Goal: Task Accomplishment & Management: Use online tool/utility

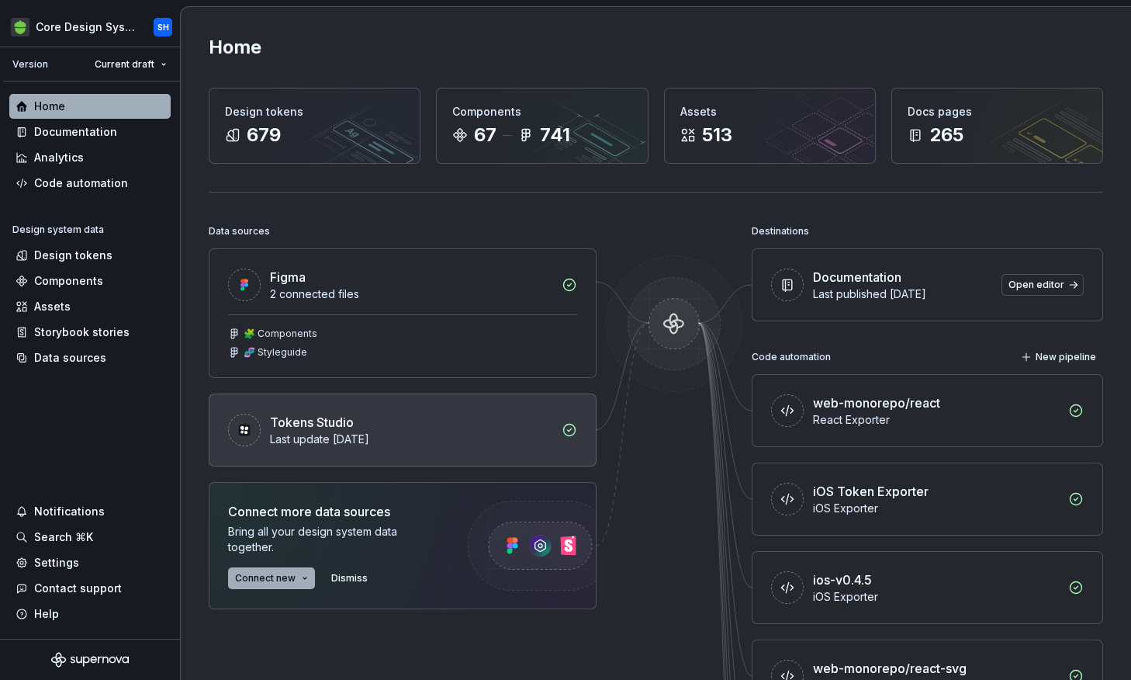
scroll to position [168, 0]
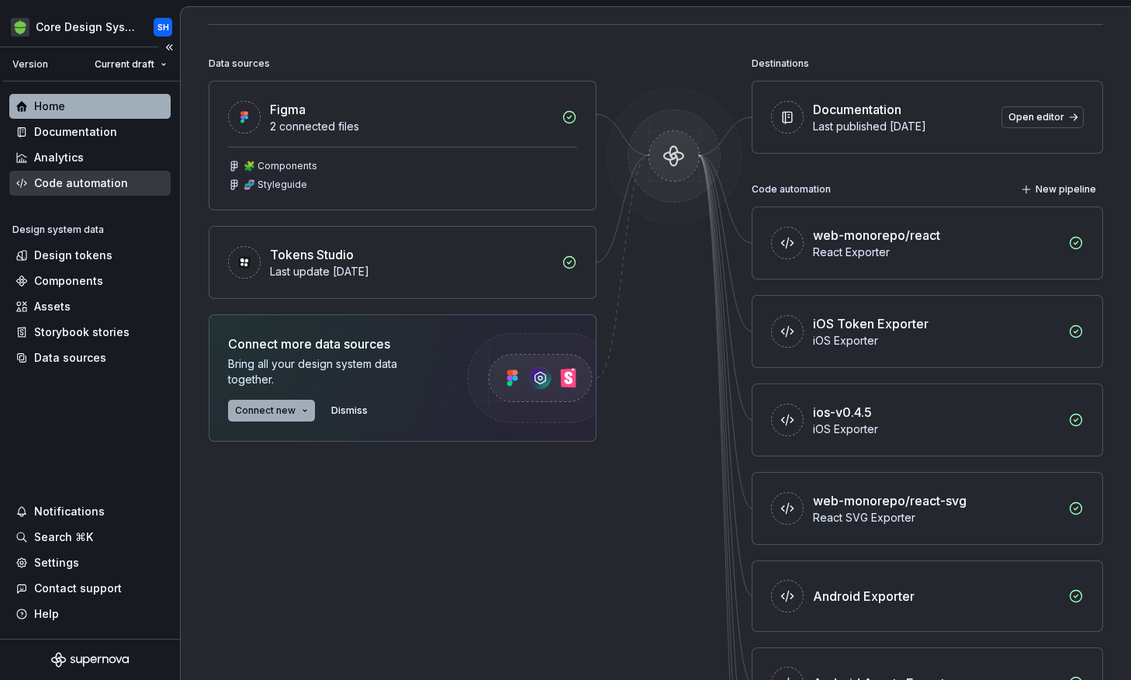
click at [92, 181] on div "Code automation" at bounding box center [81, 183] width 94 height 16
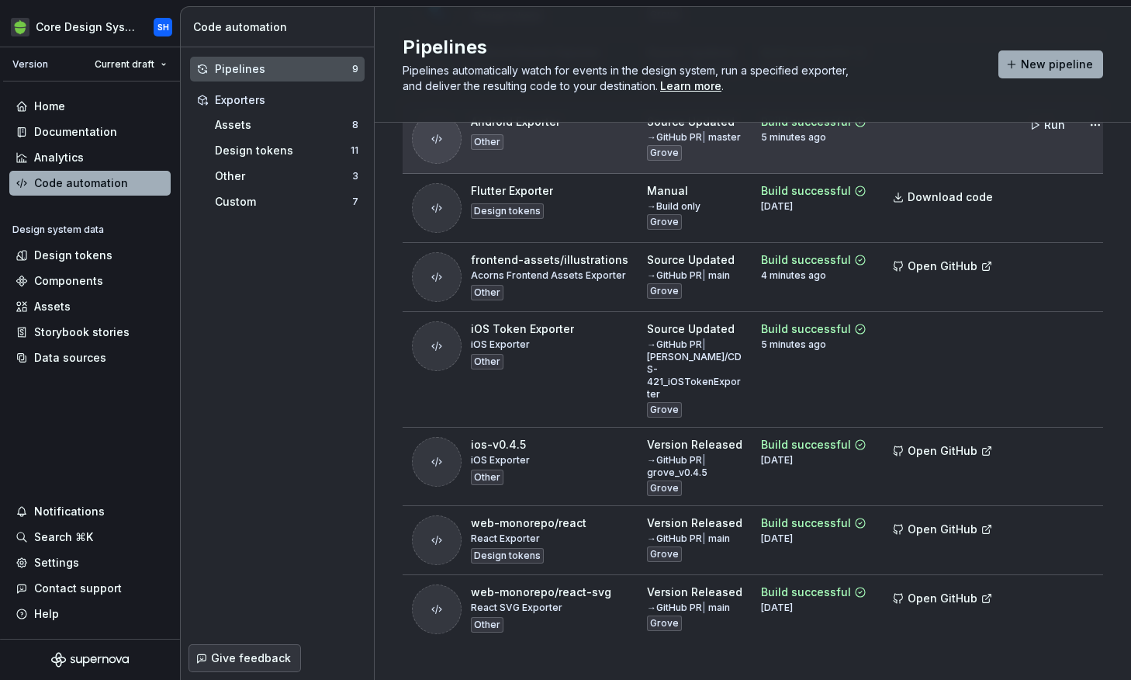
scroll to position [238, 0]
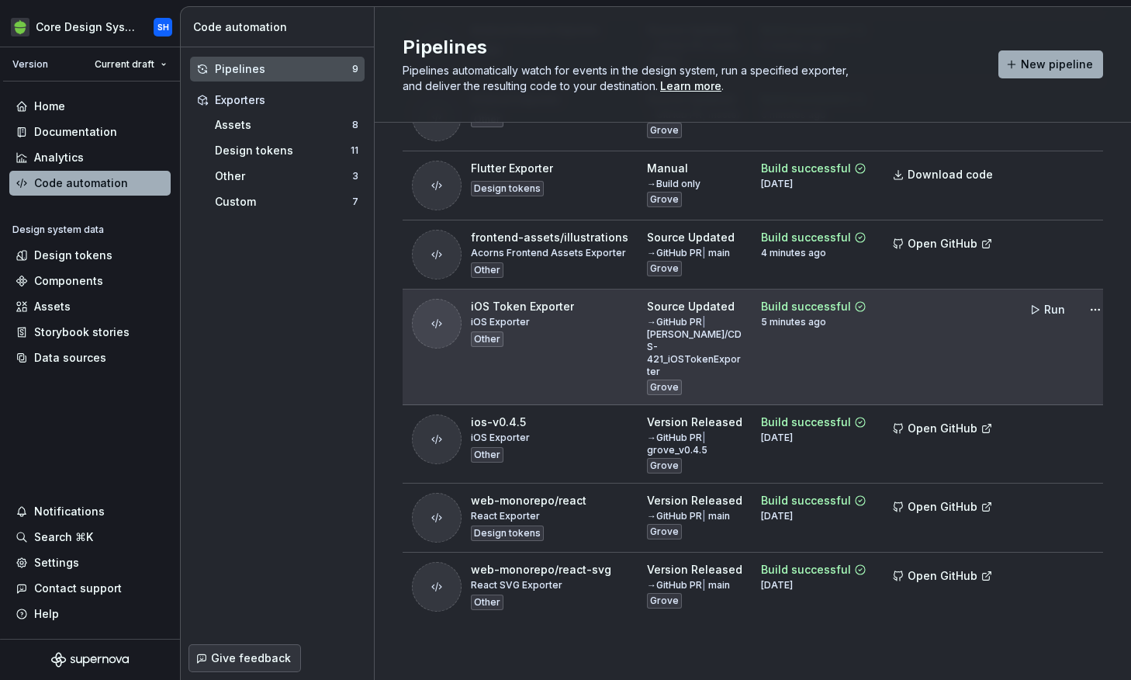
click at [552, 341] on div "iOS Token Exporter iOS Exporter Other" at bounding box center [522, 324] width 103 height 50
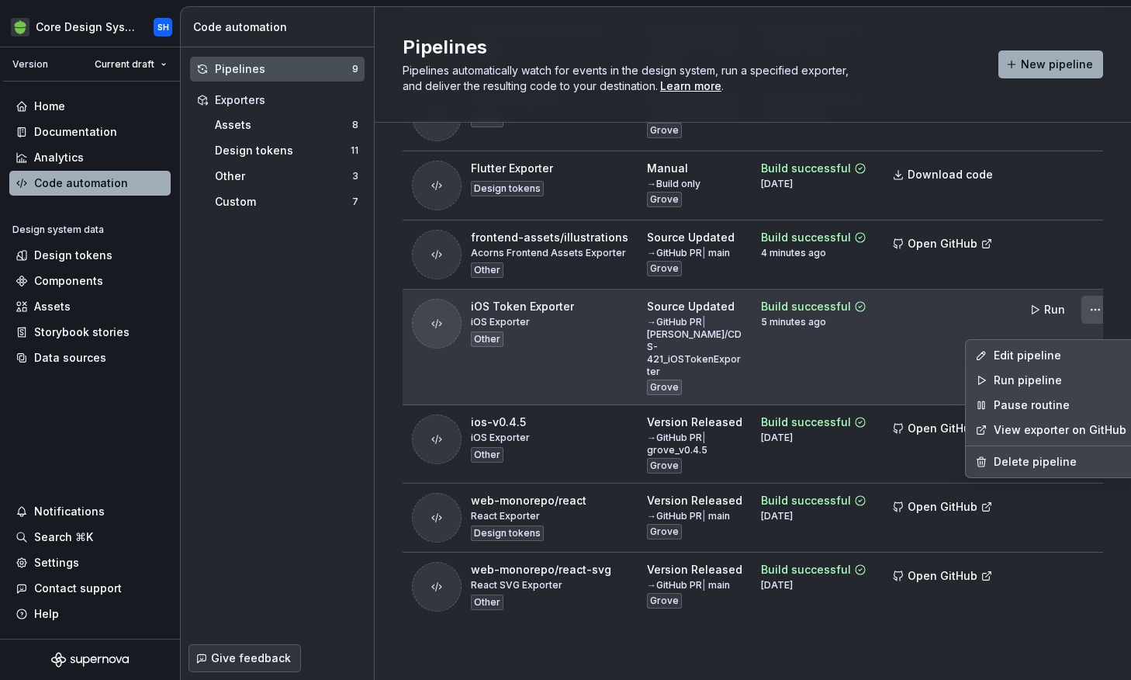
click at [1088, 323] on html "Core Design System SH Version Current draft Home Documentation Analytics Code a…" at bounding box center [565, 340] width 1131 height 680
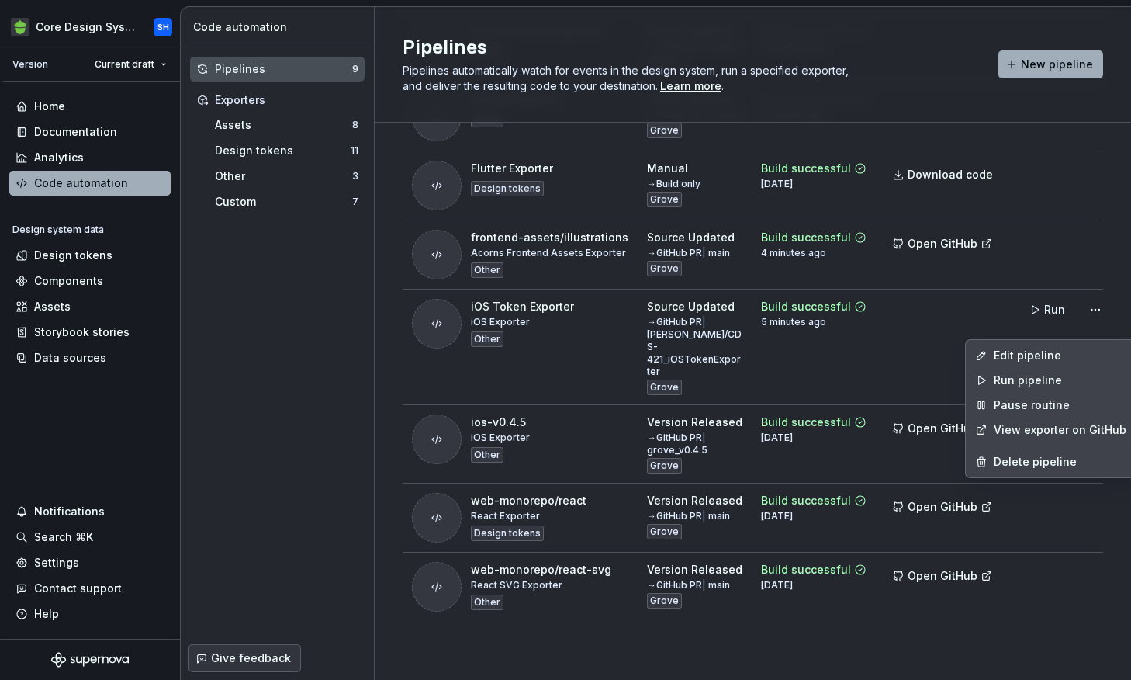
click at [922, 354] on html "Core Design System SH Version Current draft Home Documentation Analytics Code a…" at bounding box center [565, 340] width 1131 height 680
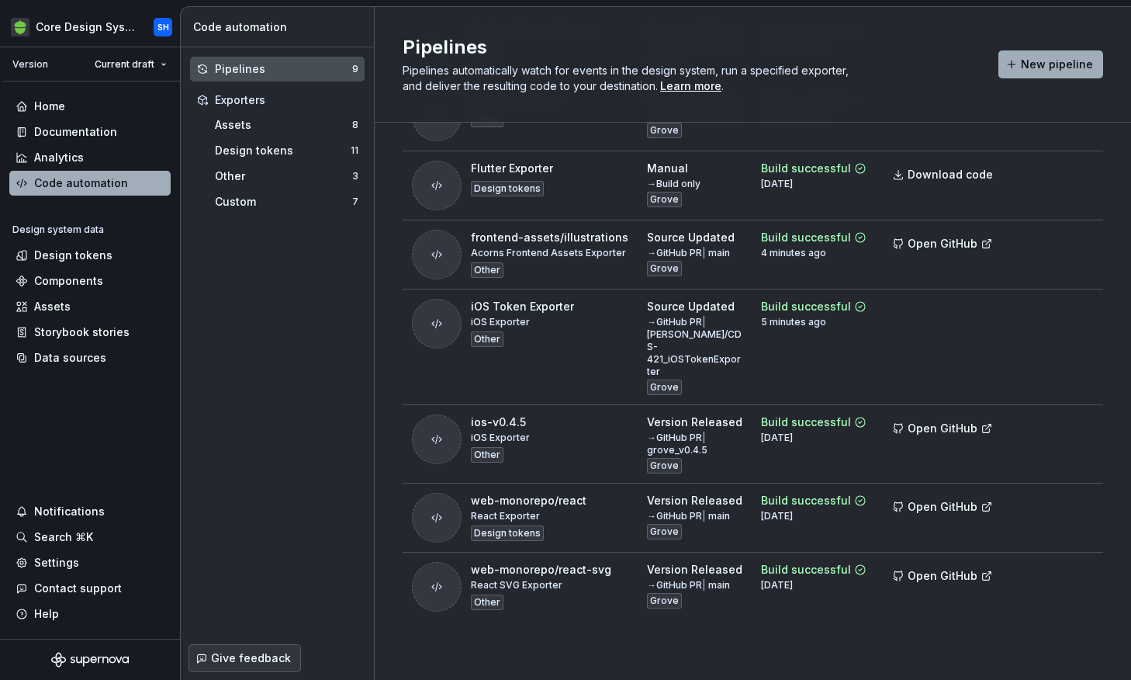
click at [863, 651] on div "Pipeline Routine Latest build Build output [POC] Base Flutter Pipeline Flutter …" at bounding box center [753, 285] width 700 height 789
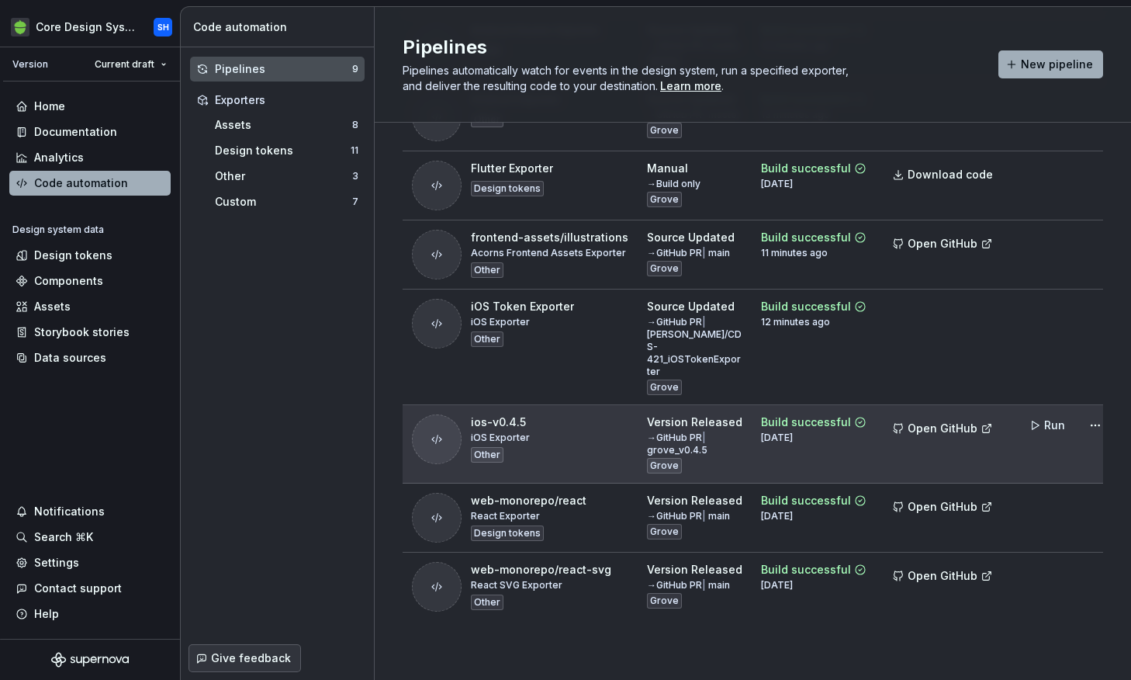
scroll to position [220, 0]
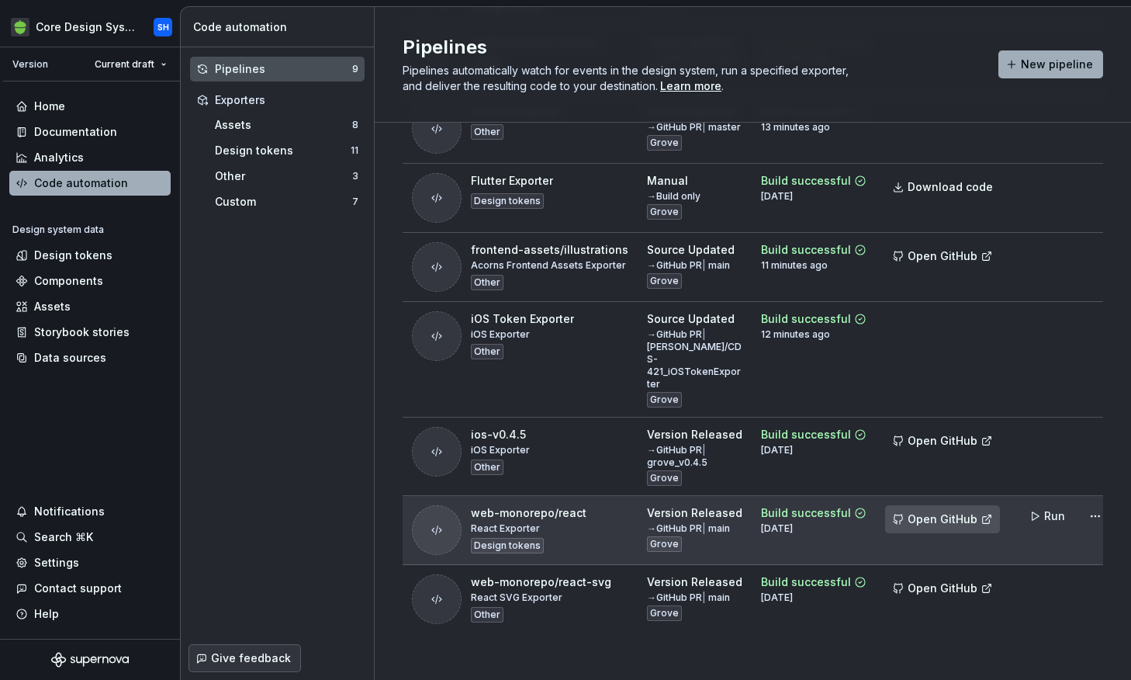
click at [914, 523] on span "Open GitHub" at bounding box center [943, 519] width 70 height 16
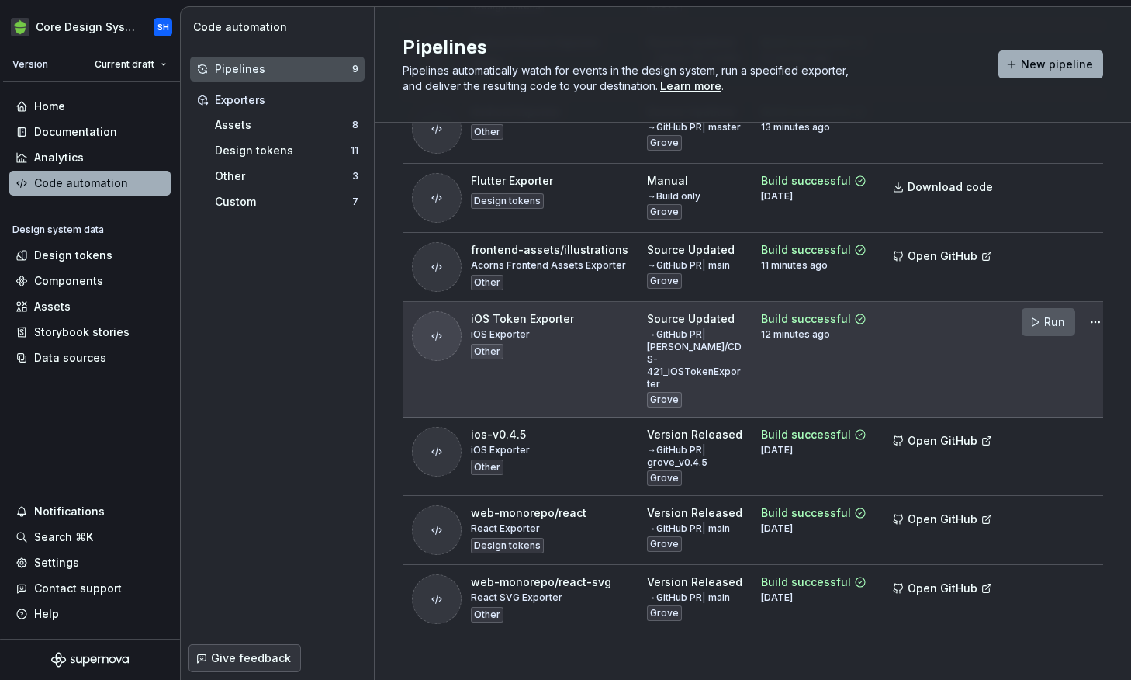
click at [1044, 330] on span "Run" at bounding box center [1054, 322] width 21 height 16
click at [918, 351] on td at bounding box center [944, 360] width 137 height 116
click at [662, 367] on div "→ GitHub PR | sophie/CDS-421_iOSTokenExporter" at bounding box center [694, 359] width 95 height 62
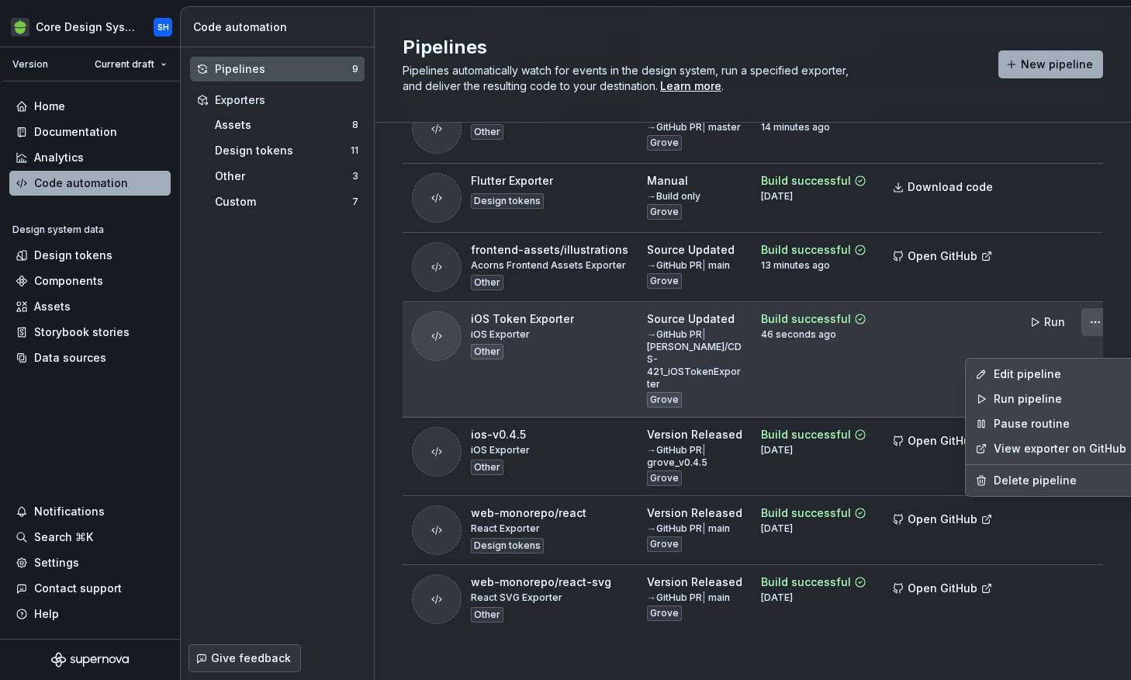
click at [1080, 339] on html "Core Design System SH Version Current draft Home Documentation Analytics Code a…" at bounding box center [565, 340] width 1131 height 680
click at [866, 390] on html "Core Design System SH Version Current draft Home Documentation Analytics Code a…" at bounding box center [565, 340] width 1131 height 680
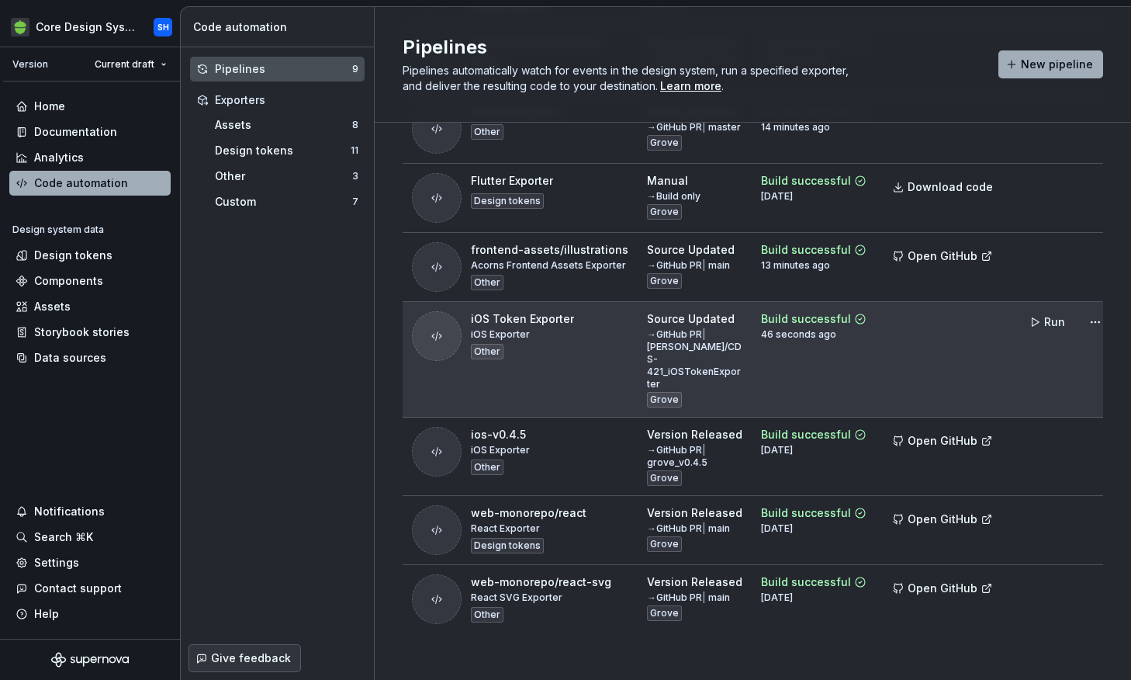
click at [647, 361] on div "→ GitHub PR | sophie/CDS-421_iOSTokenExporter" at bounding box center [694, 359] width 95 height 62
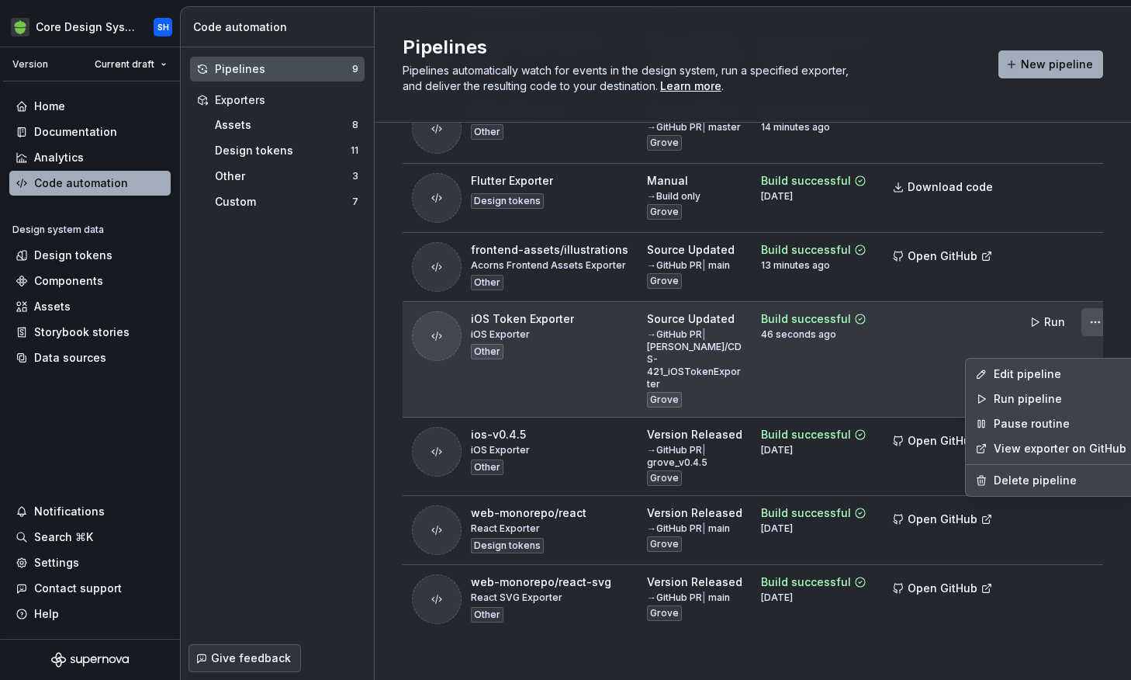
click at [1084, 341] on html "Core Design System SH Version Current draft Home Documentation Analytics Code a…" at bounding box center [565, 340] width 1131 height 680
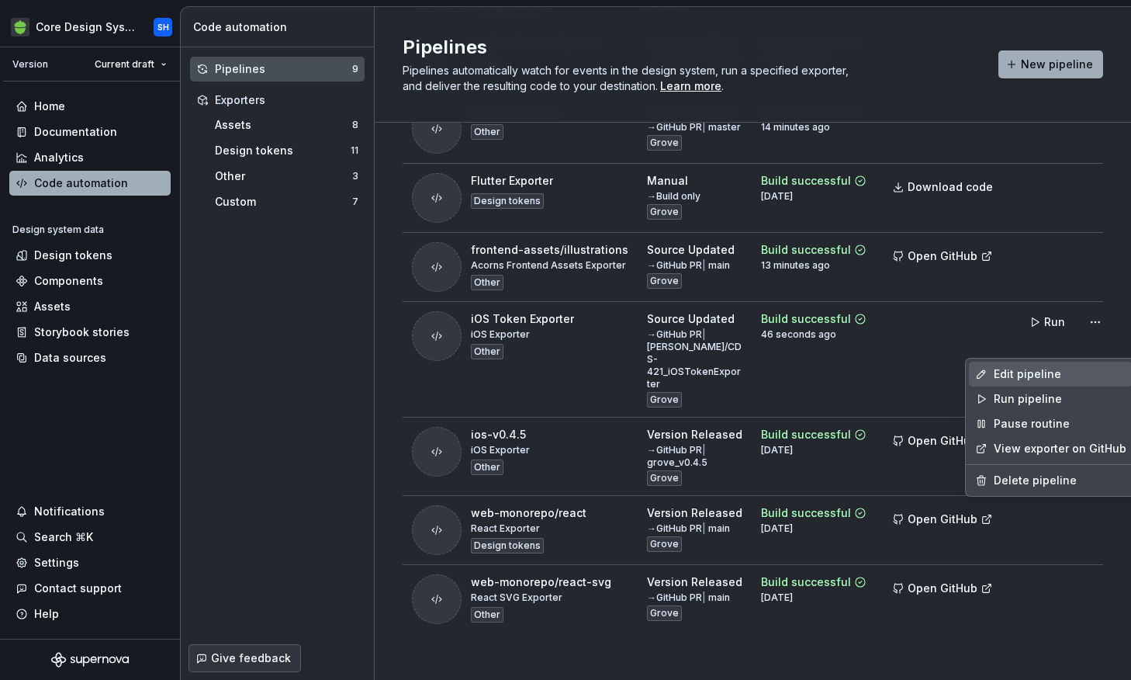
click at [1012, 379] on div "Edit pipeline" at bounding box center [1060, 374] width 133 height 16
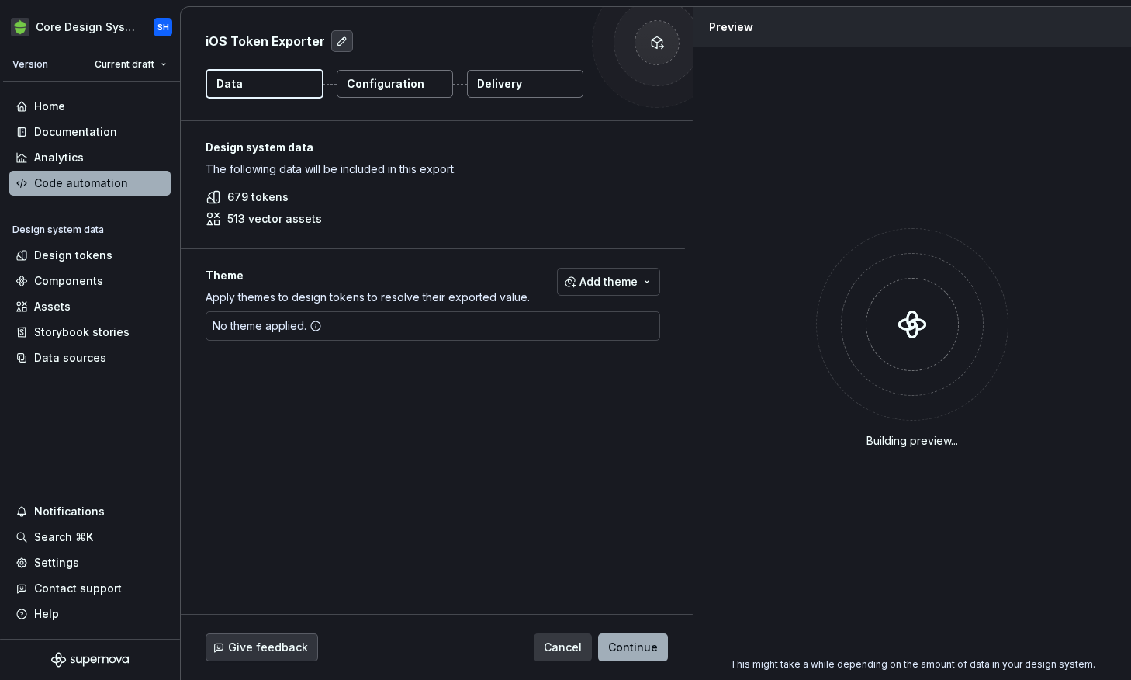
click at [529, 75] on button "Delivery" at bounding box center [525, 84] width 116 height 28
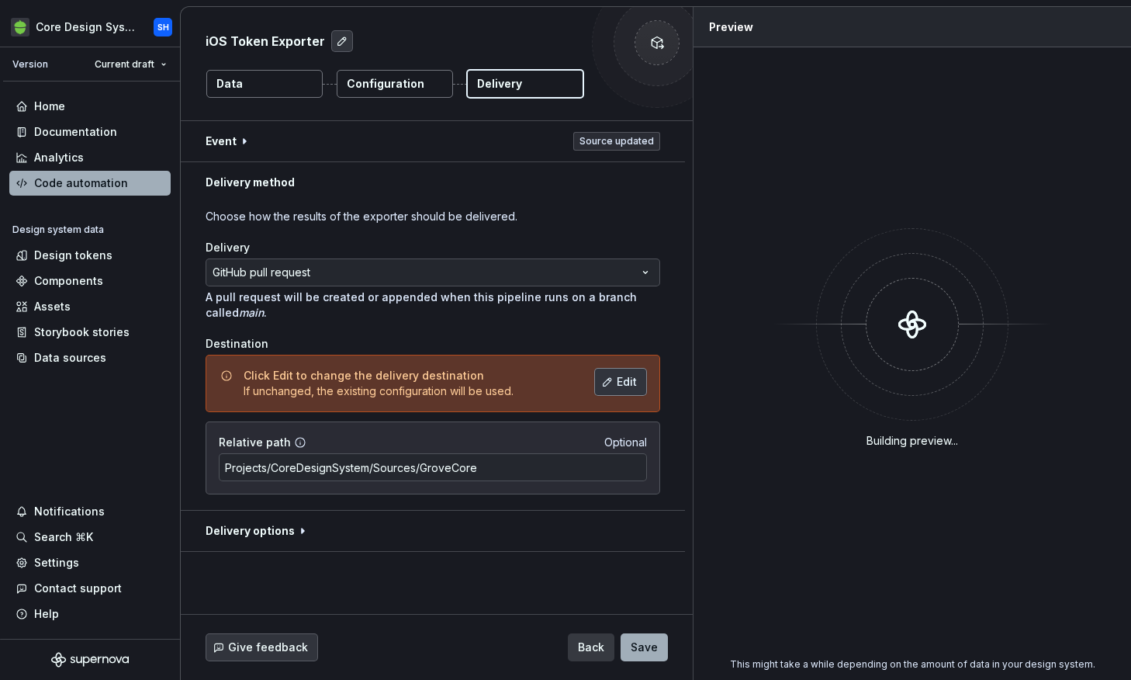
click at [628, 385] on span "Edit" at bounding box center [627, 382] width 20 height 16
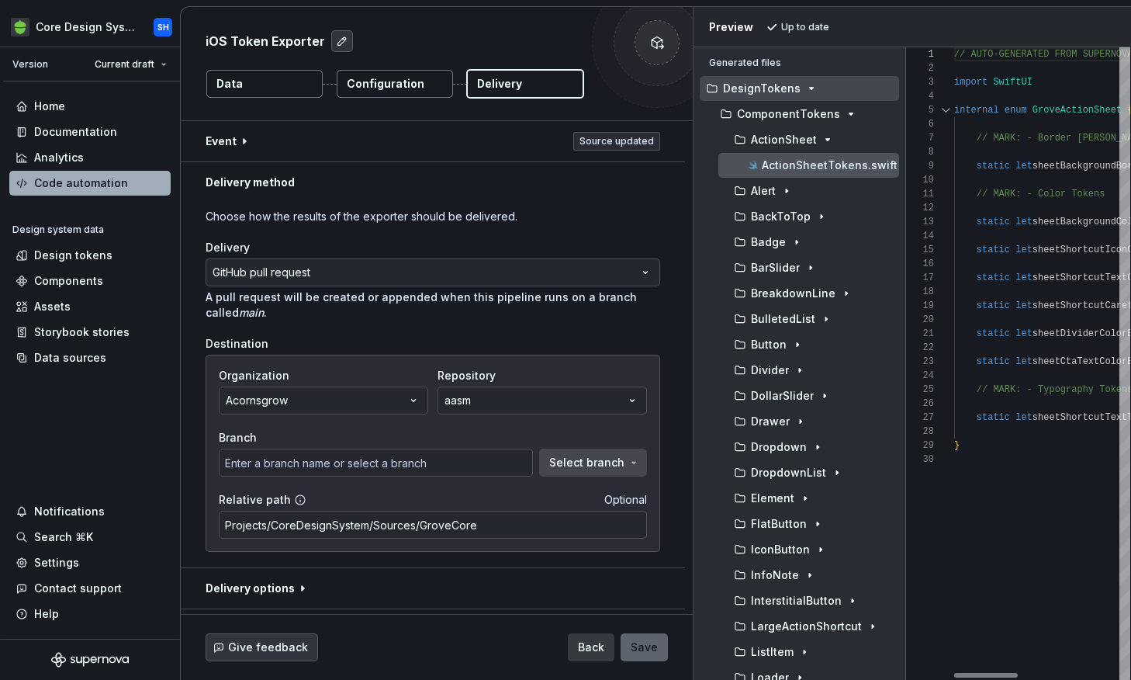
click at [907, 98] on div "Generated files Accessibility guide for tree . Navigate the tree with the arrow…" at bounding box center [912, 363] width 438 height 632
type input "gh-pages"
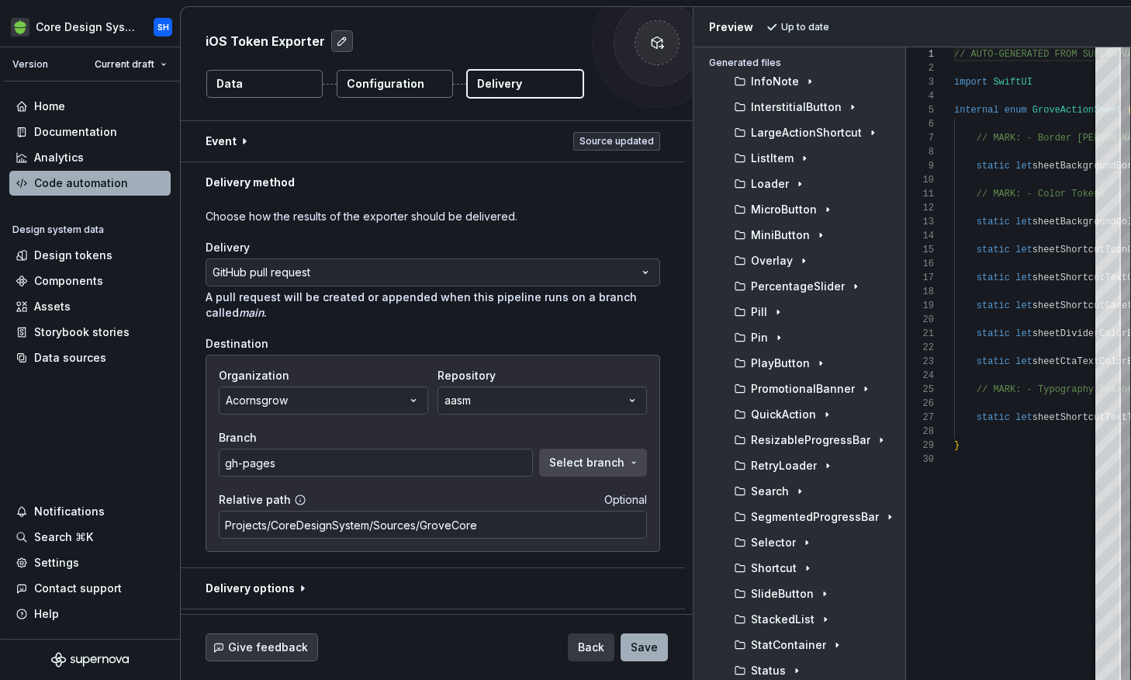
scroll to position [858, 0]
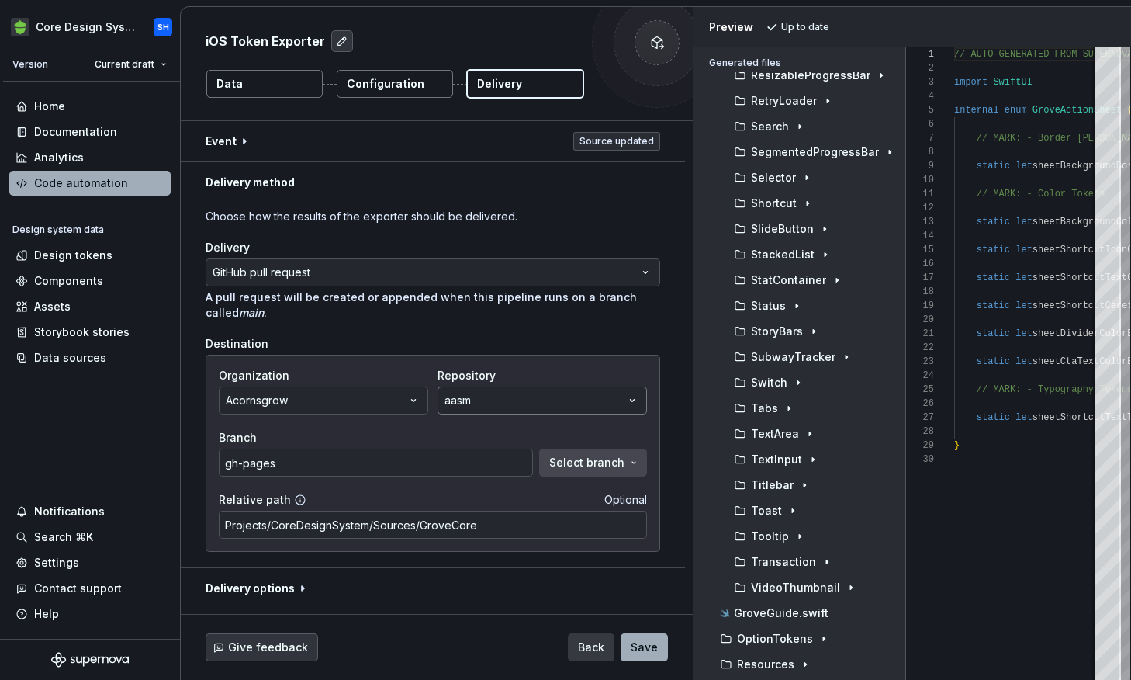
click at [594, 402] on button "aasm" at bounding box center [542, 400] width 209 height 28
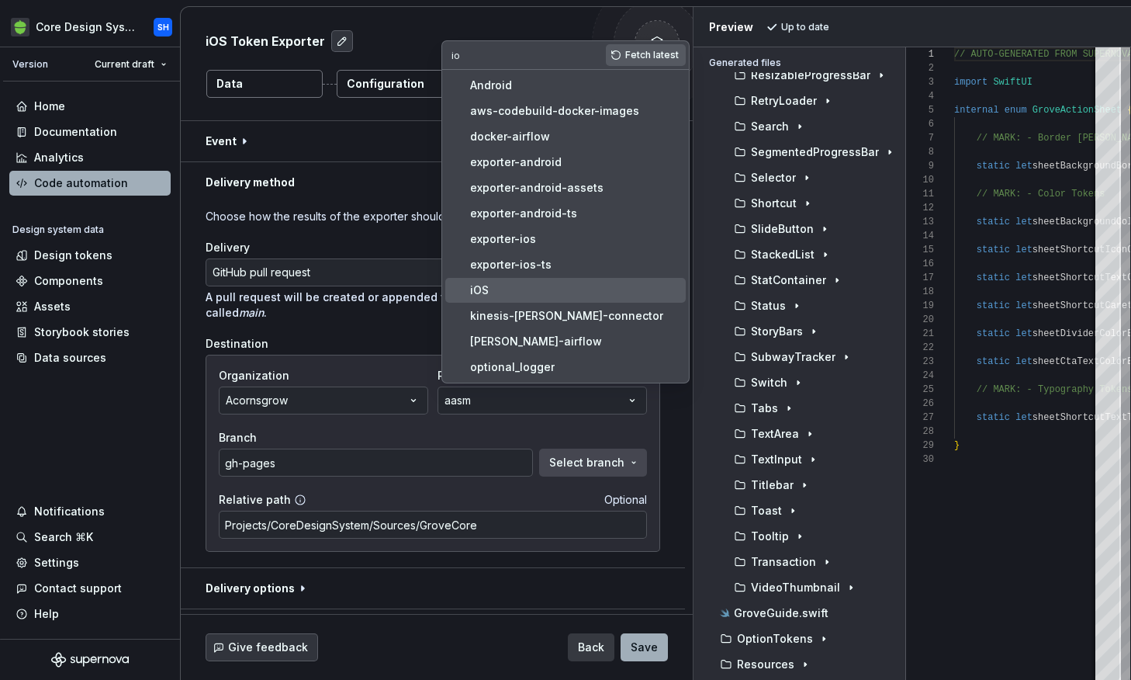
type input "io"
click at [513, 296] on div "iOS" at bounding box center [574, 290] width 209 height 16
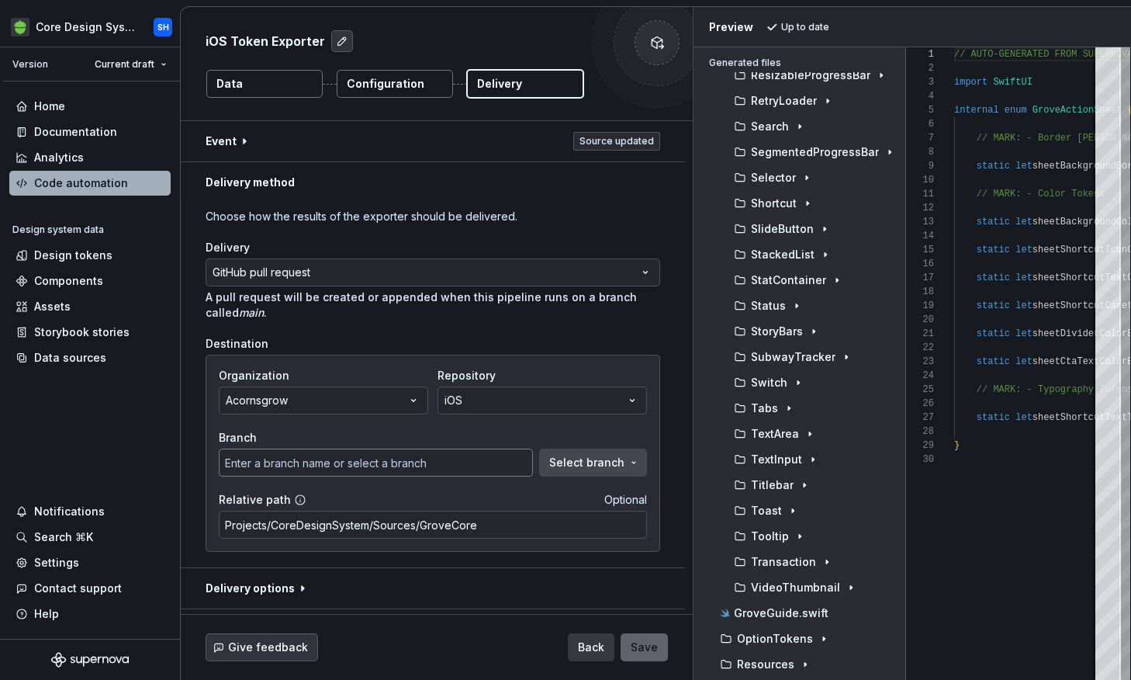
click at [406, 463] on input "text" at bounding box center [376, 462] width 314 height 28
click at [574, 458] on span "Select branch" at bounding box center [586, 463] width 75 height 16
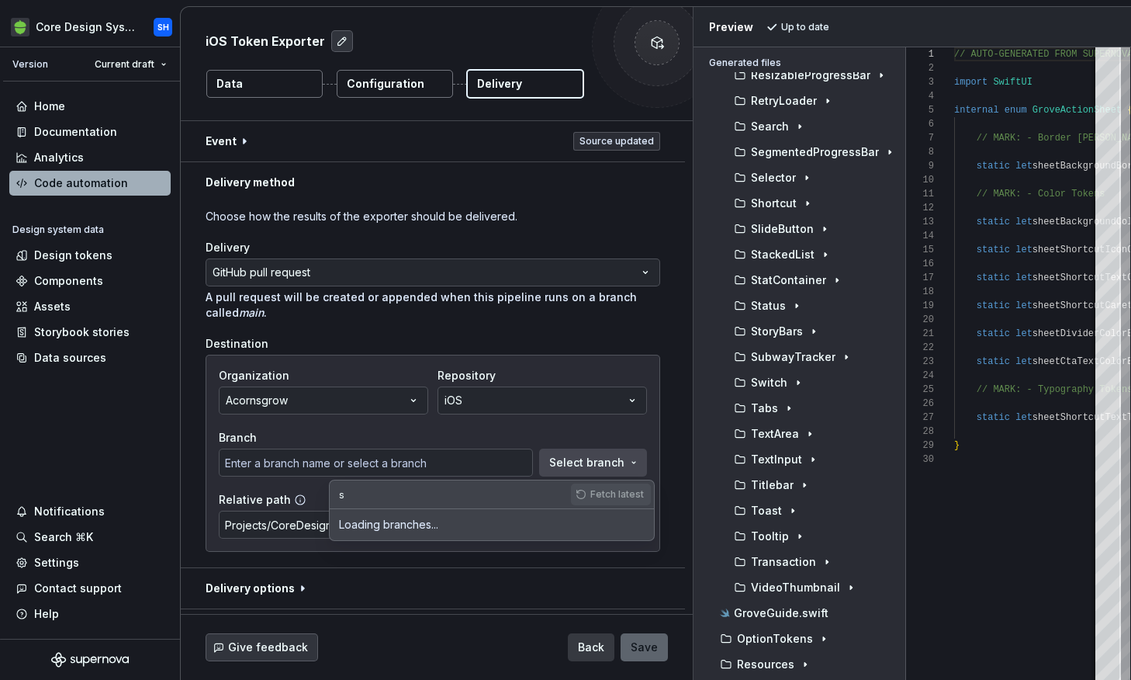
type input "so"
type input "1212"
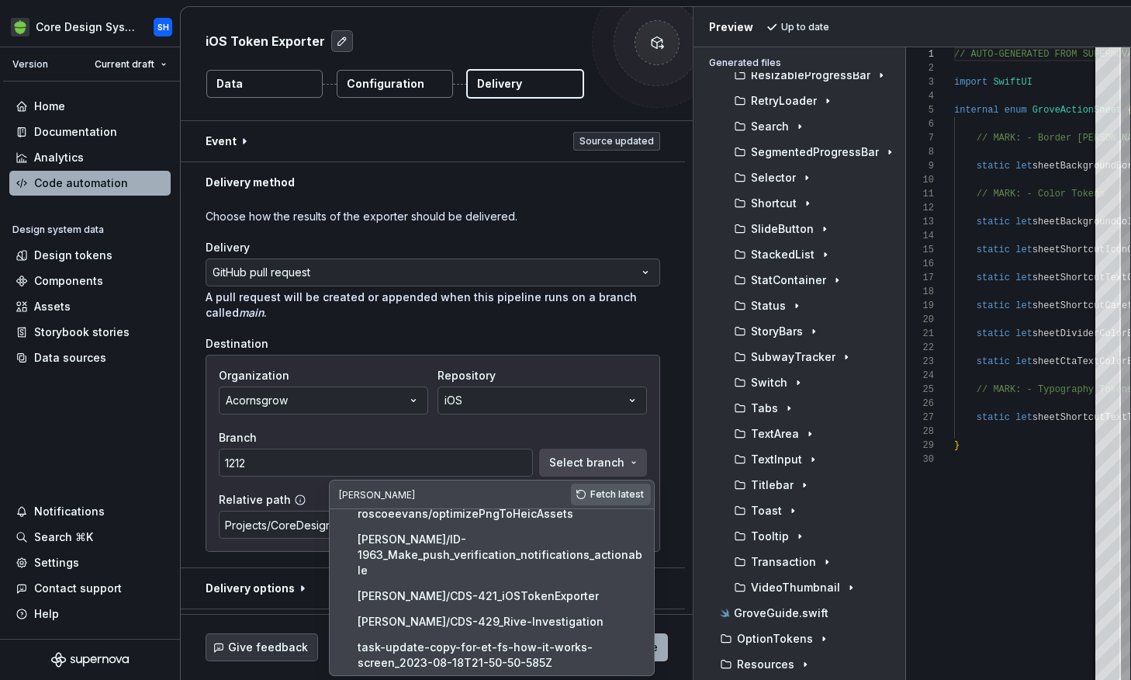
scroll to position [241, 0]
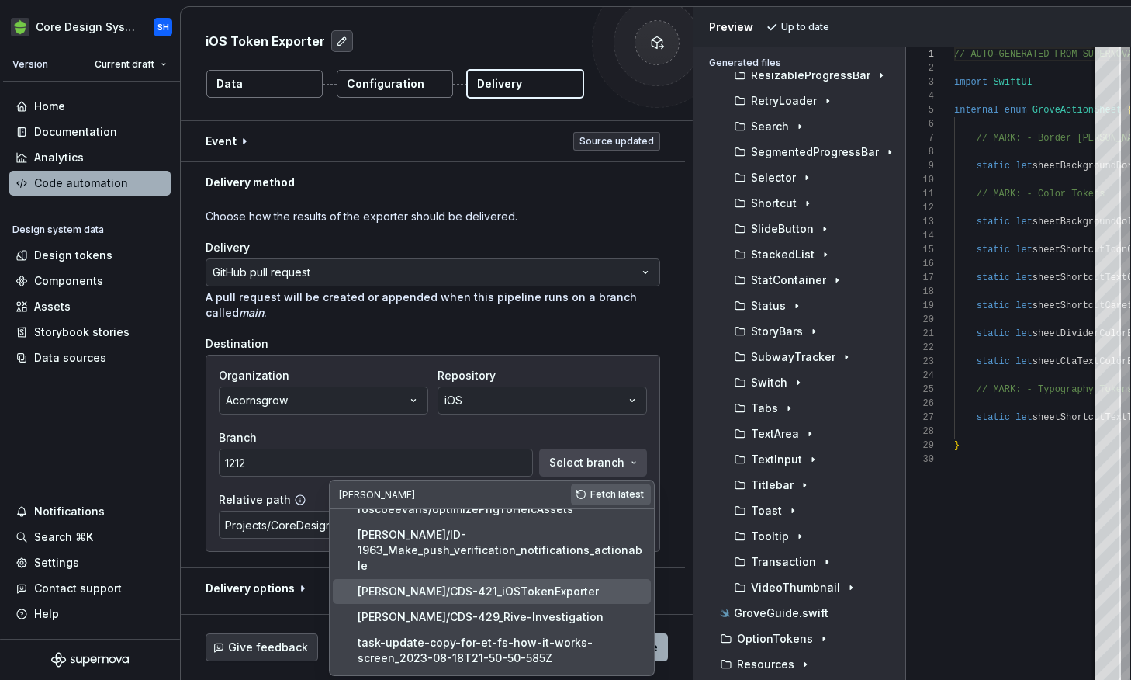
type input "[PERSON_NAME]"
click at [507, 583] on div "[PERSON_NAME]/CDS-421_iOSTokenExporter" at bounding box center [478, 591] width 241 height 16
type input "[PERSON_NAME]/CDS-421_iOSTokenExporter"
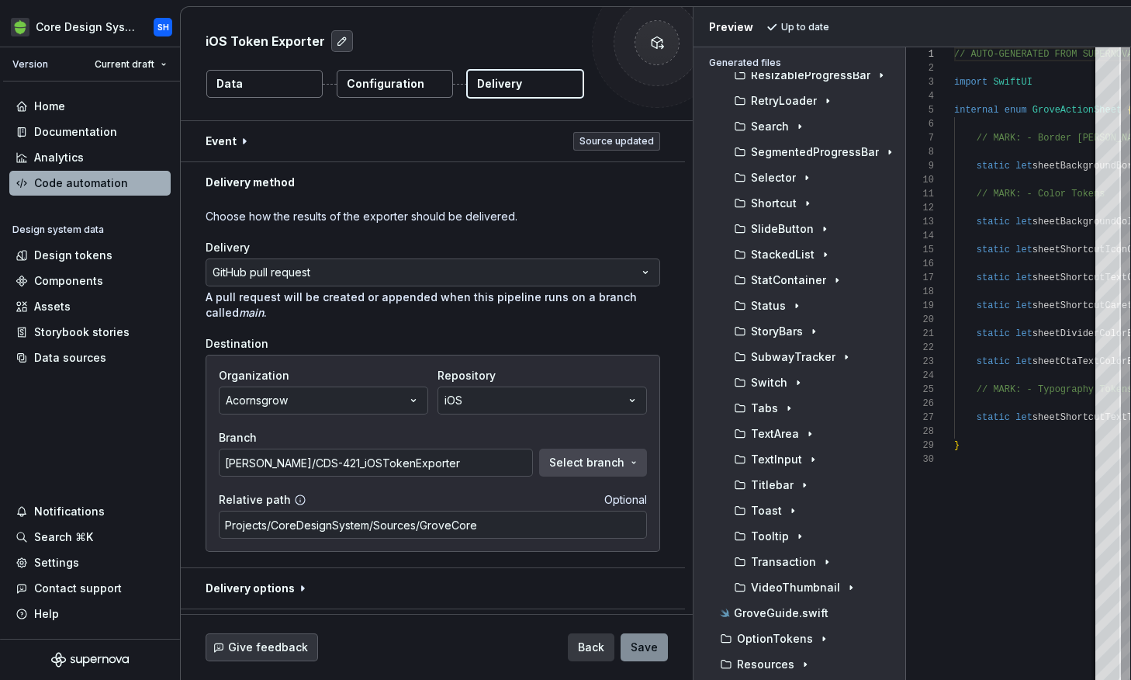
click at [649, 655] on button "Save" at bounding box center [644, 647] width 47 height 28
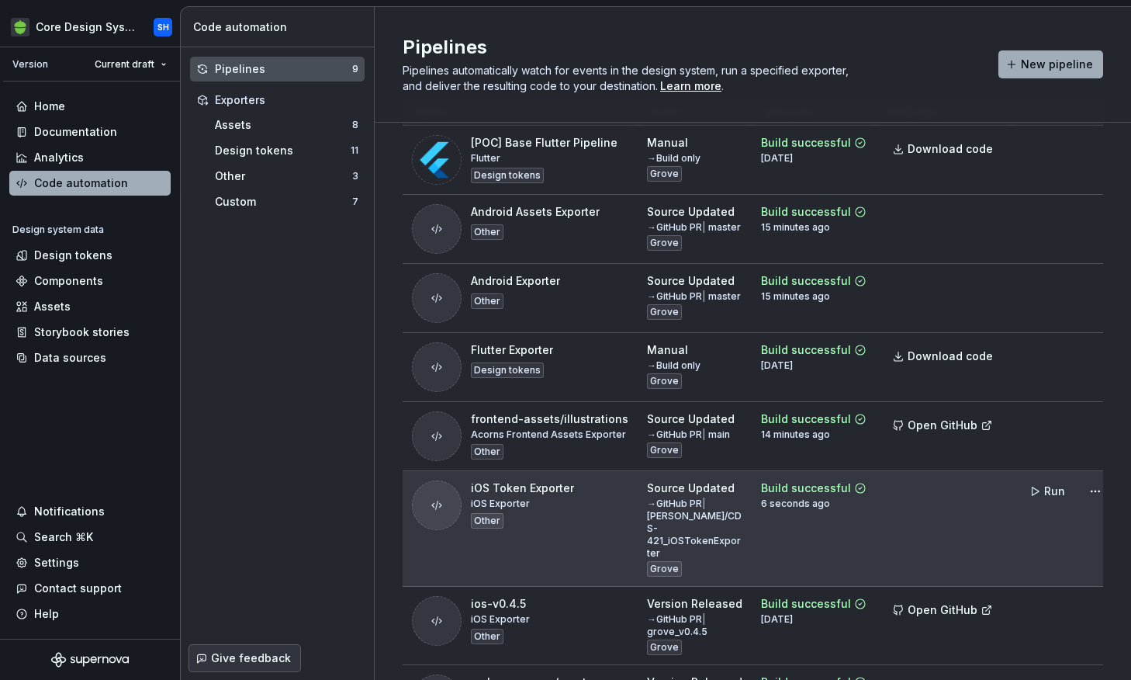
scroll to position [52, 0]
click at [1044, 497] on span "Run" at bounding box center [1054, 490] width 21 height 16
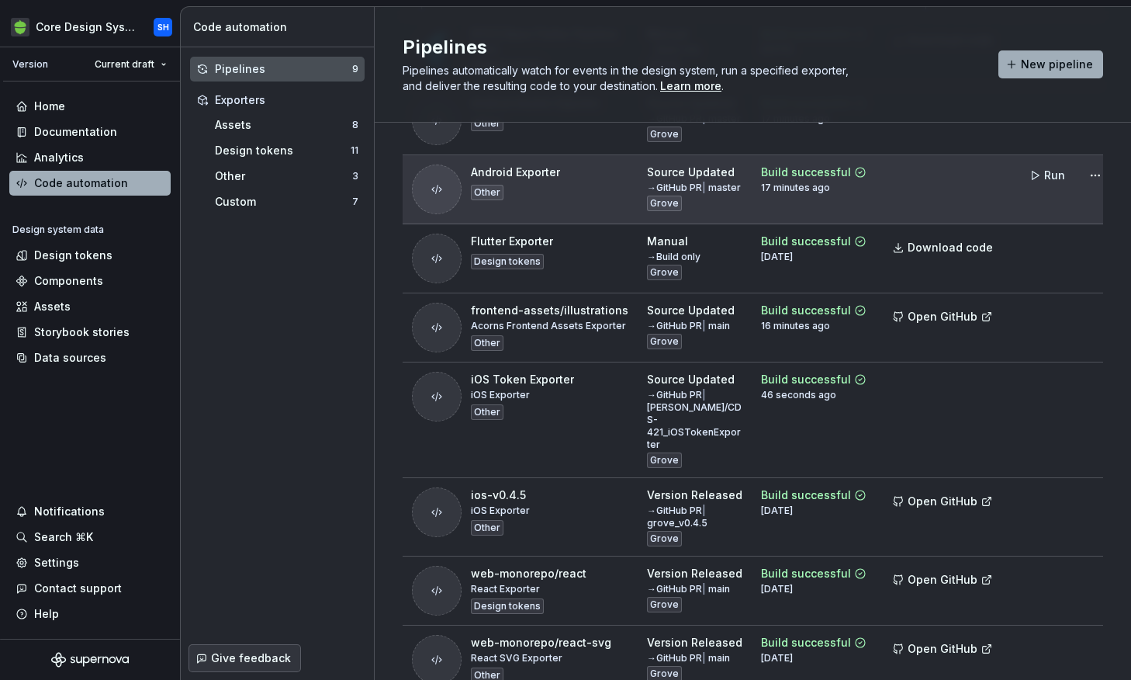
scroll to position [217, 0]
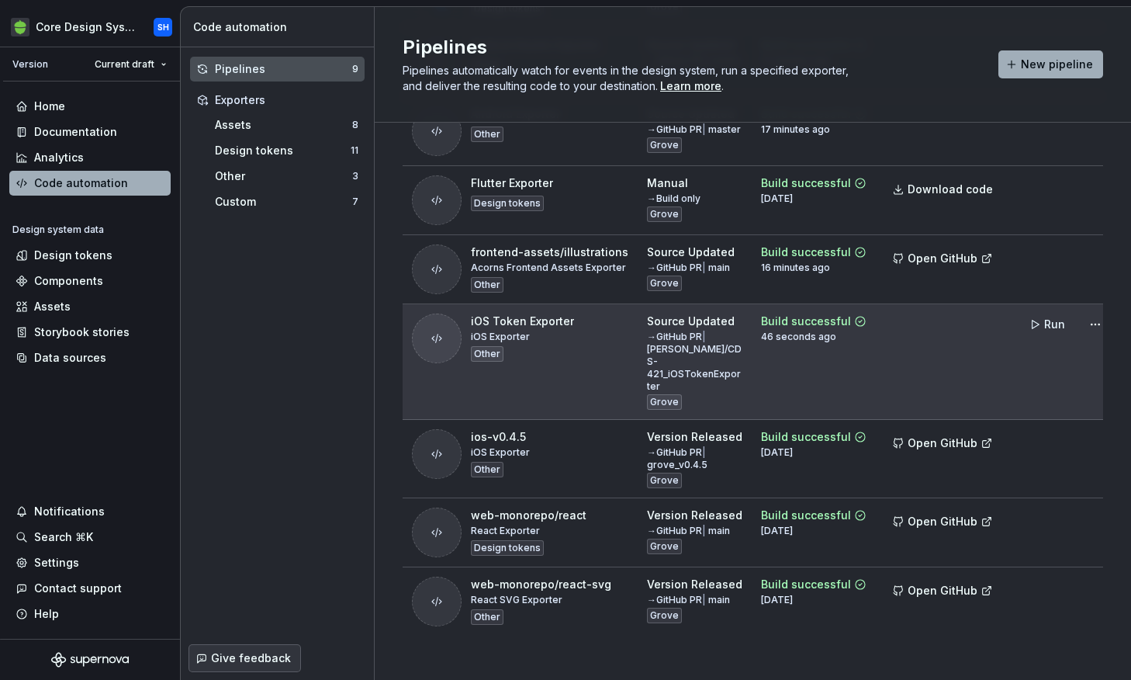
click at [814, 343] on div "46 seconds ago" at bounding box center [798, 336] width 75 height 12
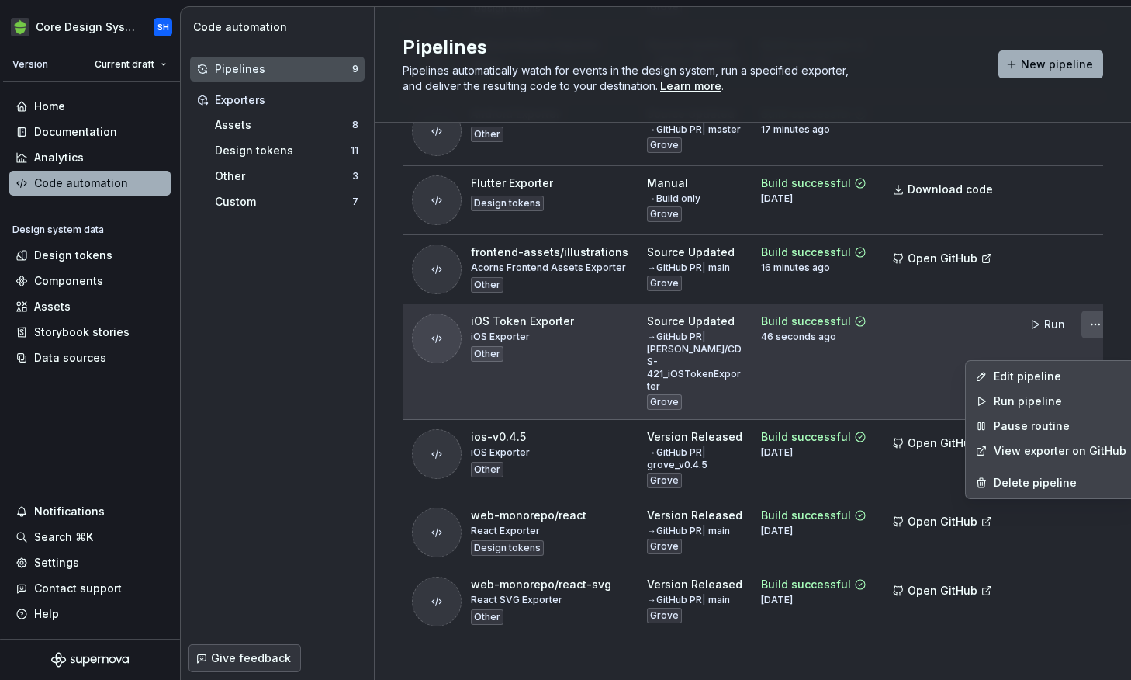
click at [1087, 341] on html "Core Design System SH Version Current draft Home Documentation Analytics Code a…" at bounding box center [565, 340] width 1131 height 680
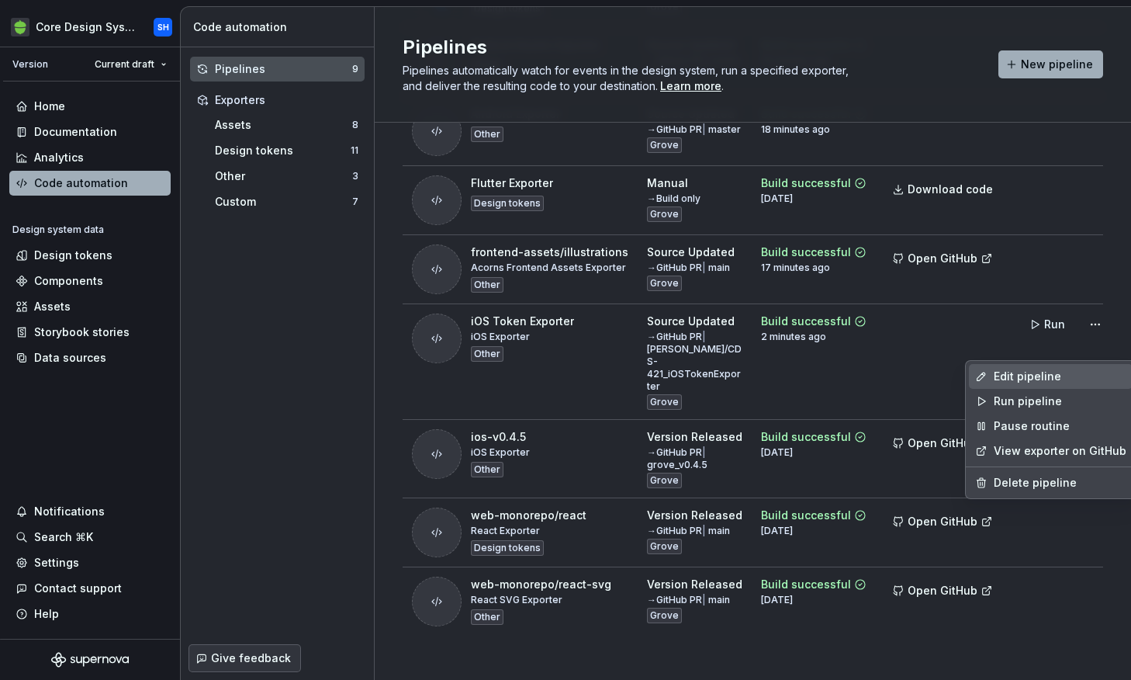
click at [1016, 379] on div "Edit pipeline" at bounding box center [1060, 376] width 133 height 16
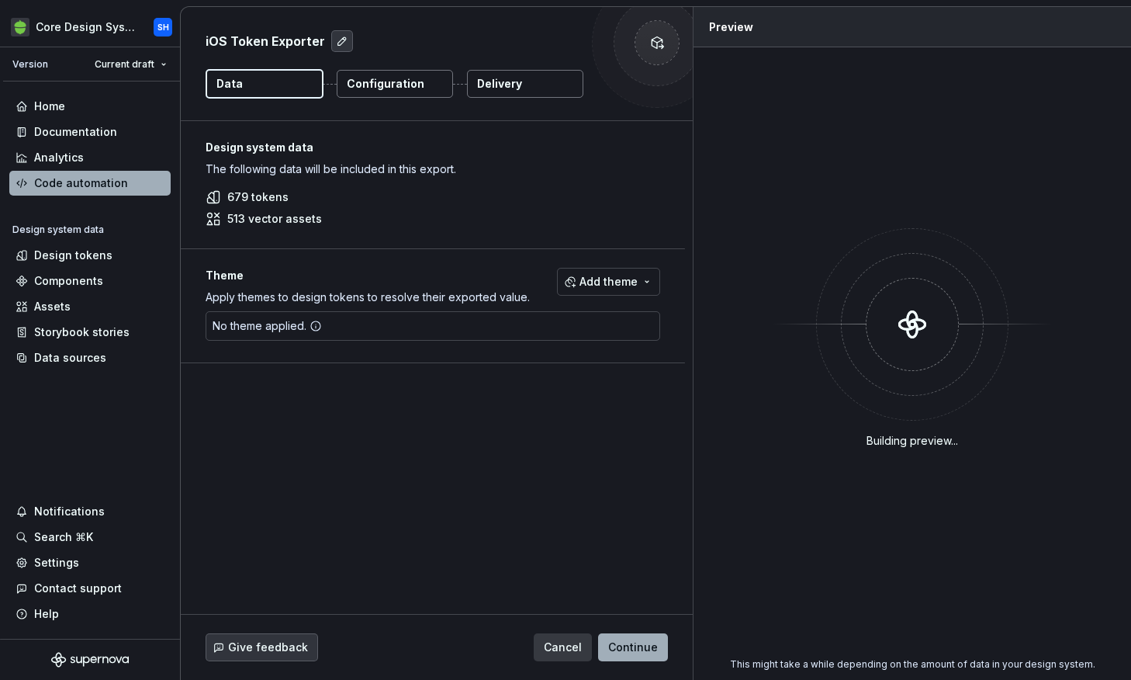
click at [416, 77] on p "Configuration" at bounding box center [386, 84] width 78 height 16
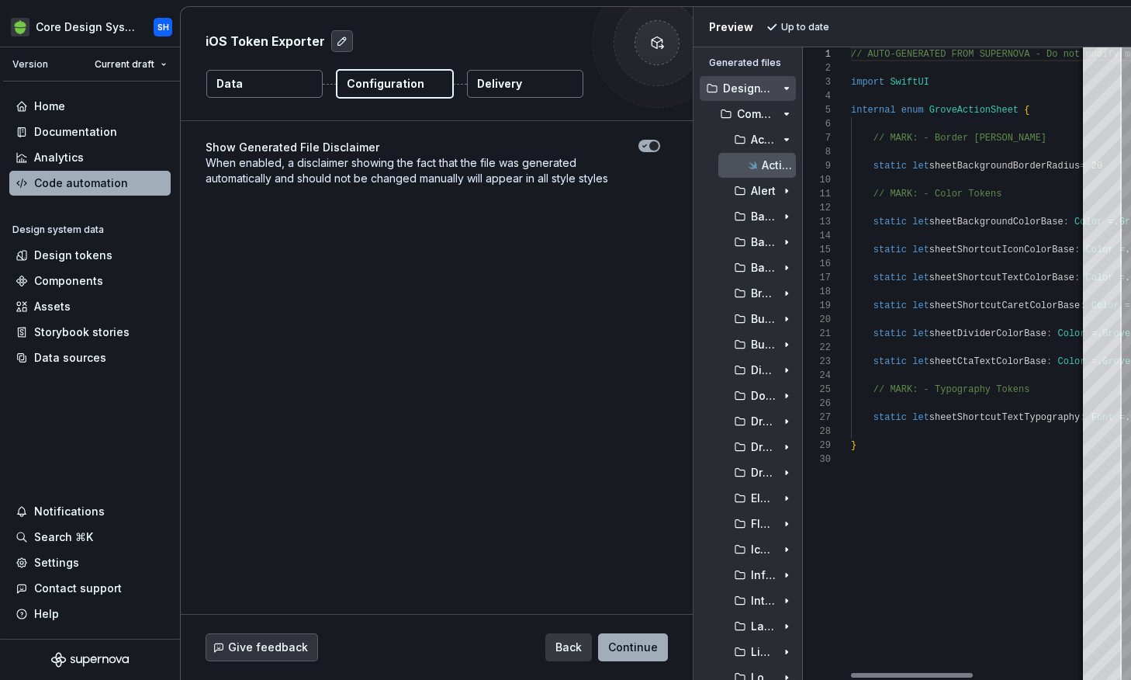
click at [527, 84] on button "Delivery" at bounding box center [525, 84] width 116 height 28
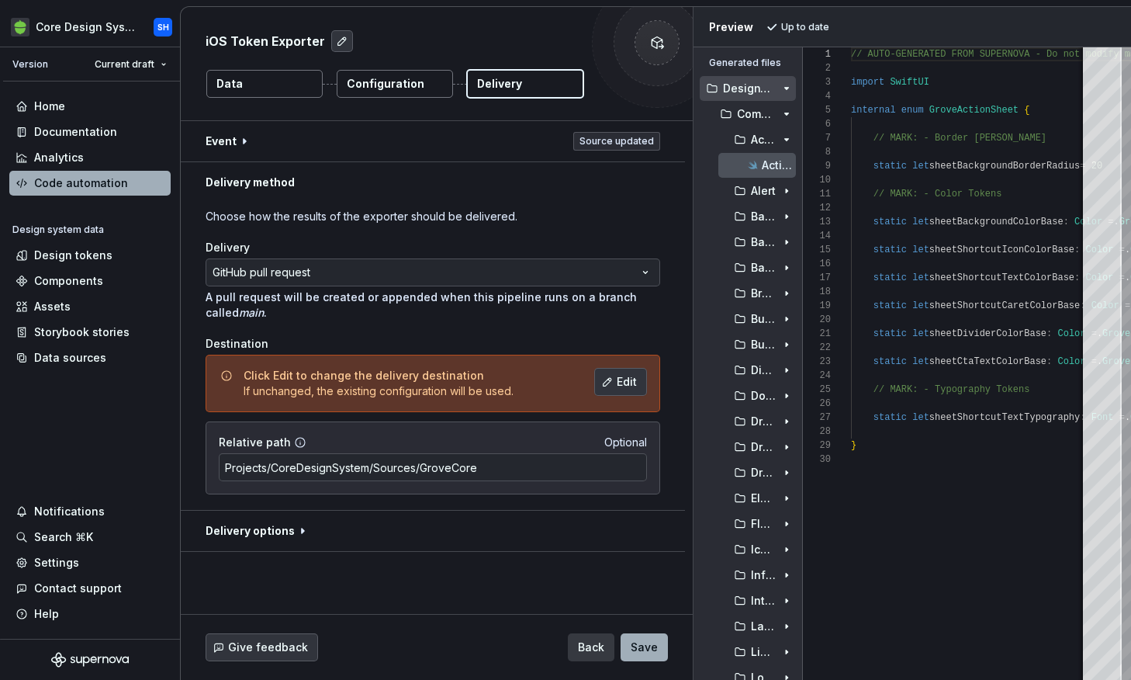
click at [461, 403] on div "Click Edit to change the delivery destination If unchanged, the existing config…" at bounding box center [433, 383] width 455 height 57
click at [637, 382] on span "Edit" at bounding box center [627, 382] width 20 height 16
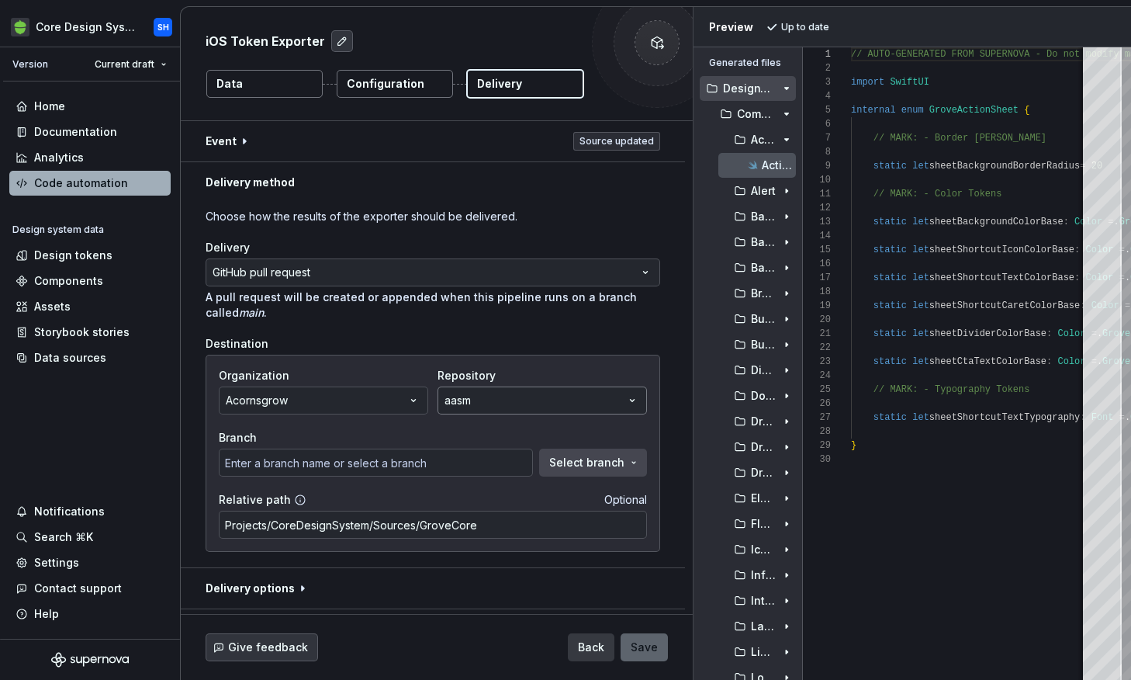
click at [478, 406] on button "aasm" at bounding box center [542, 400] width 209 height 28
type input "gh-pages"
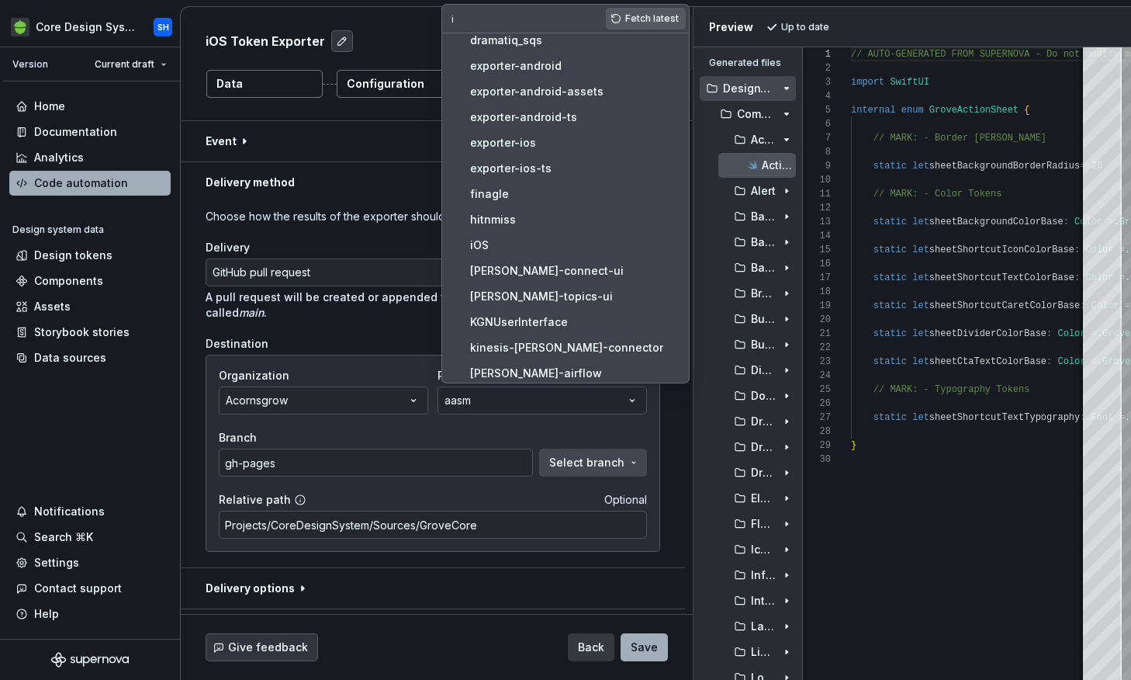
scroll to position [105, 0]
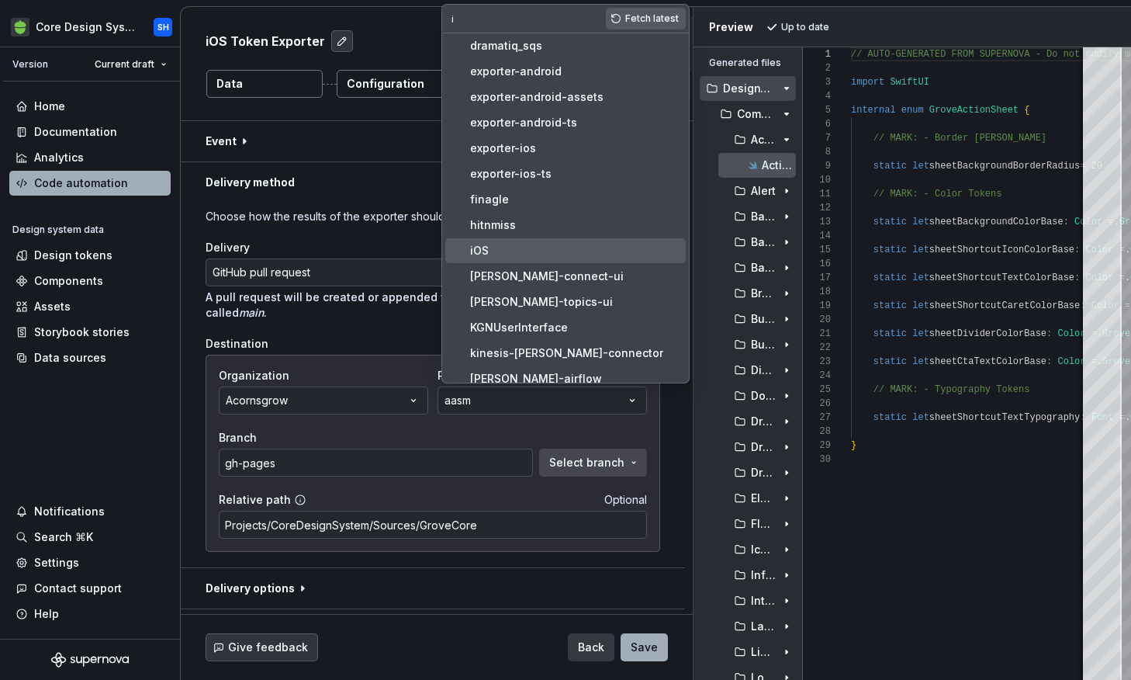
type input "i"
click at [521, 241] on span "iOS" at bounding box center [565, 250] width 240 height 25
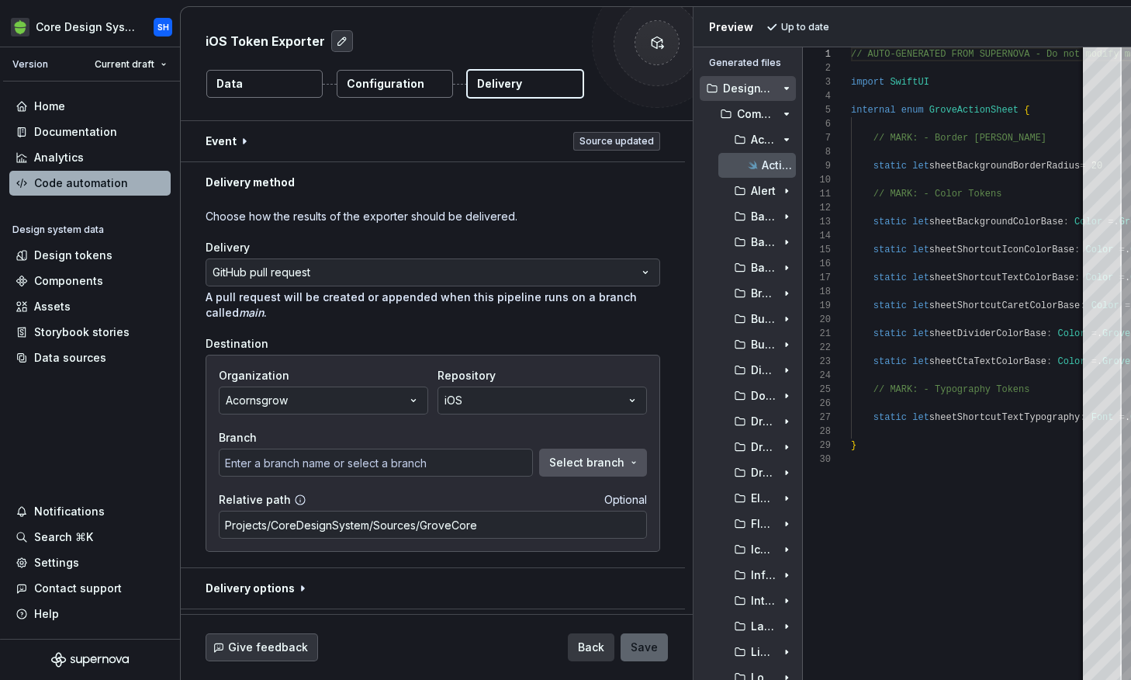
click at [556, 464] on button "Select branch" at bounding box center [593, 462] width 108 height 28
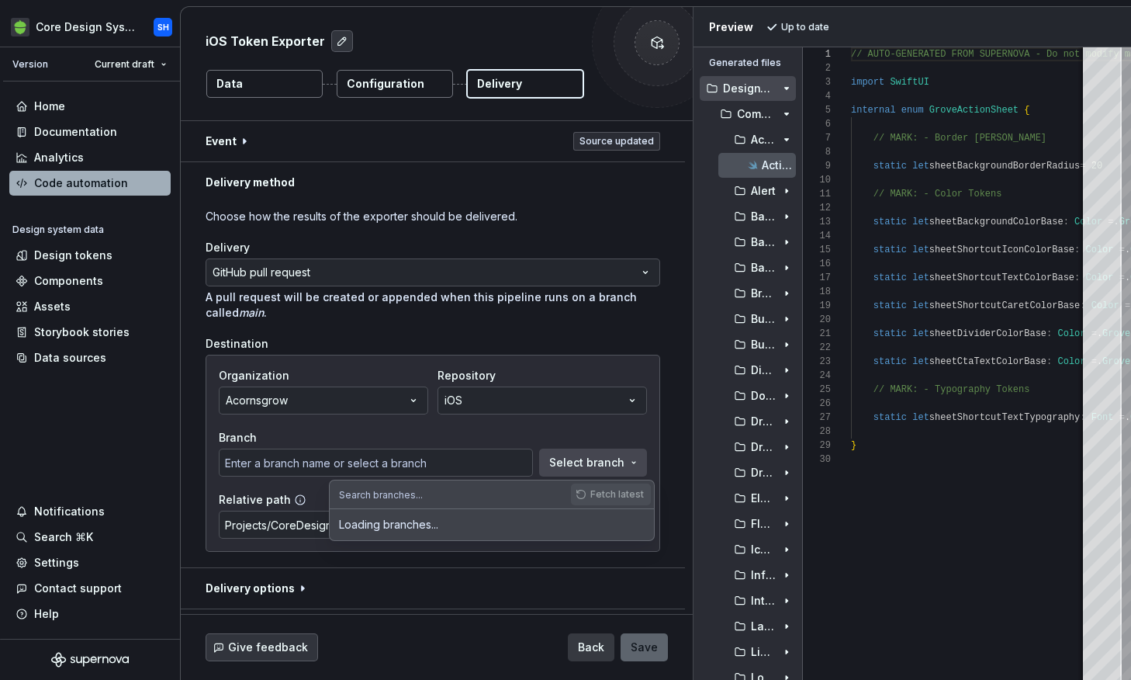
click at [596, 500] on div "Fetch latest" at bounding box center [612, 494] width 83 height 28
type input "1212"
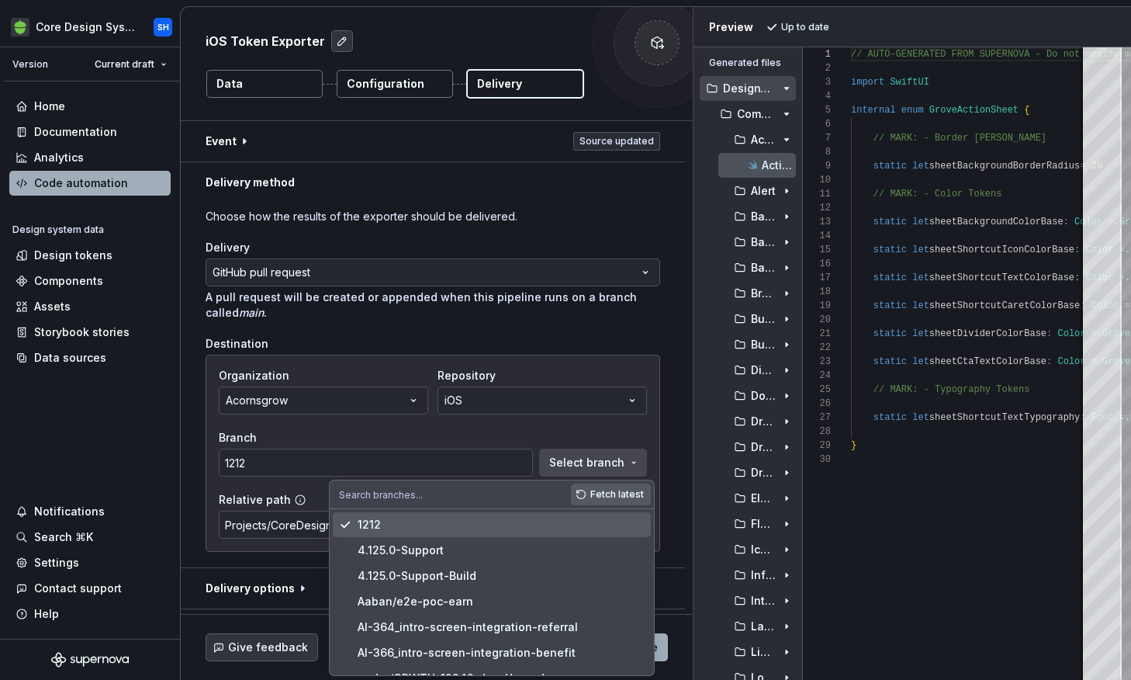
click at [508, 487] on input "text" at bounding box center [450, 494] width 241 height 28
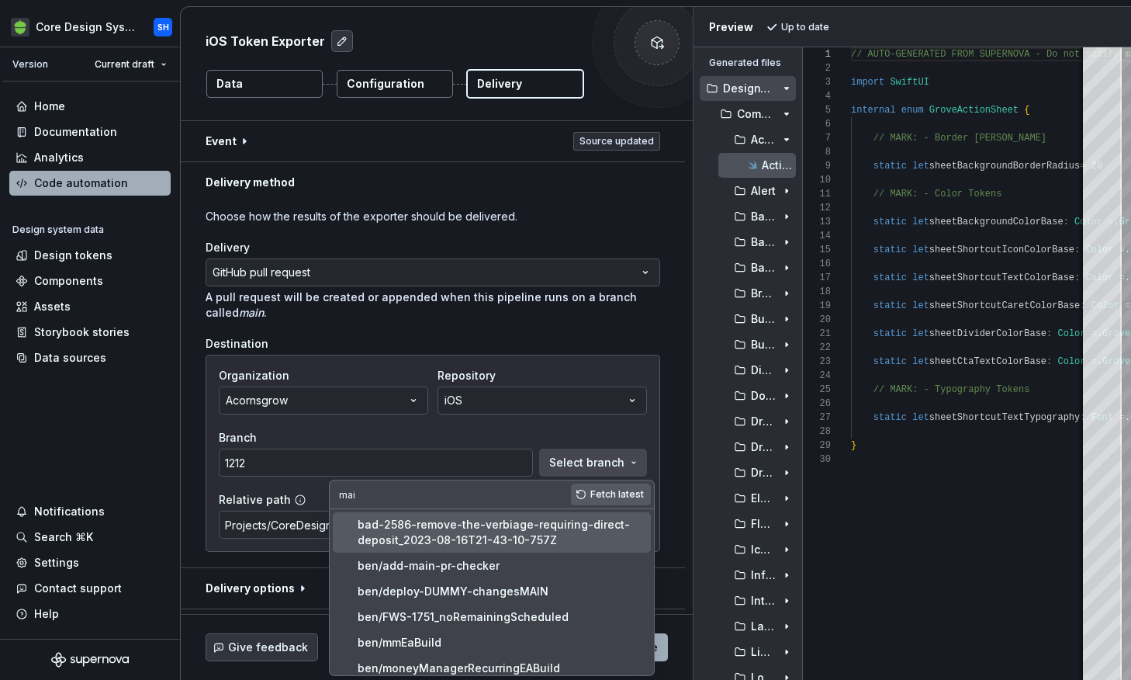
type input "main"
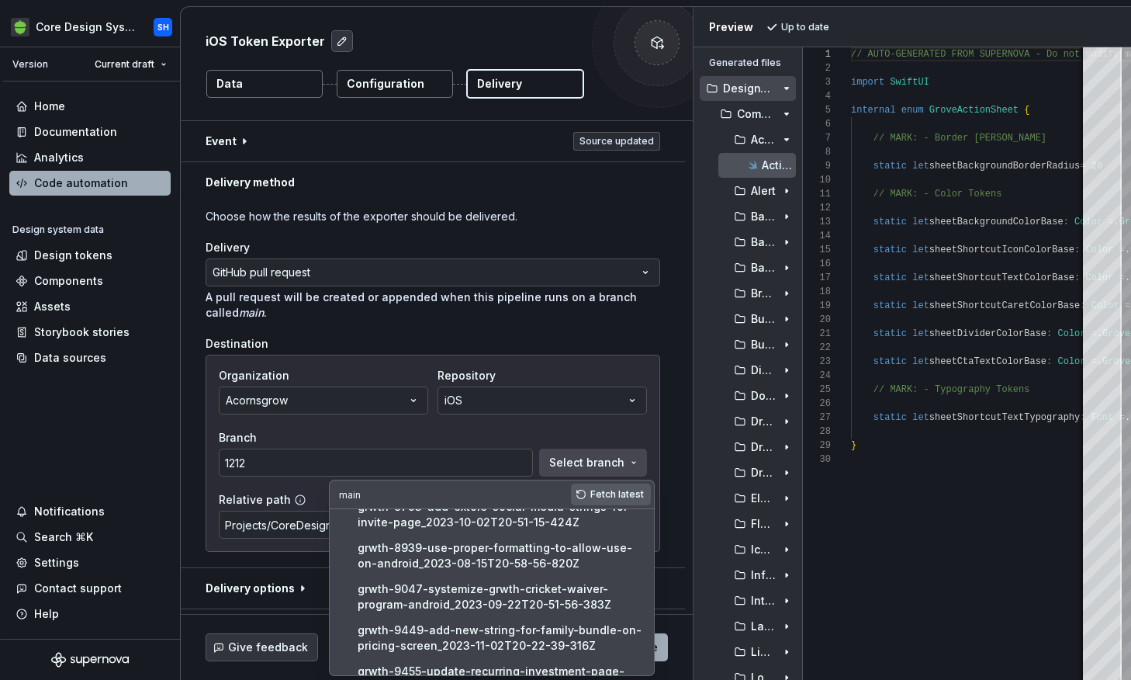
scroll to position [0, 0]
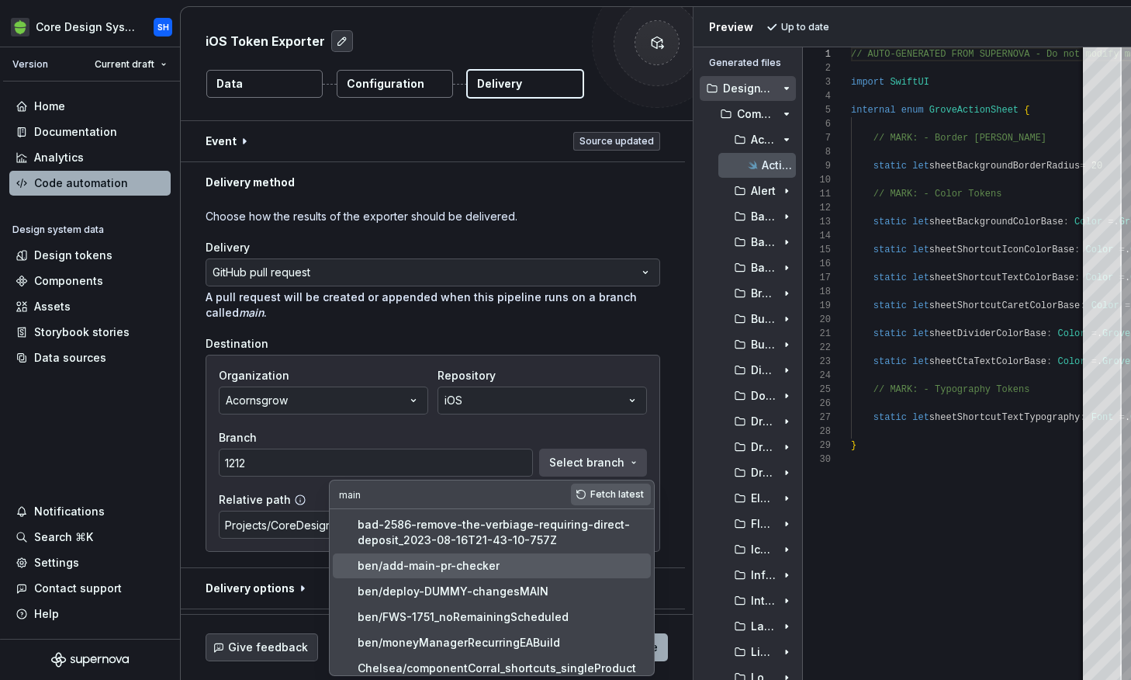
type input "ben/add-main-pr-checker"
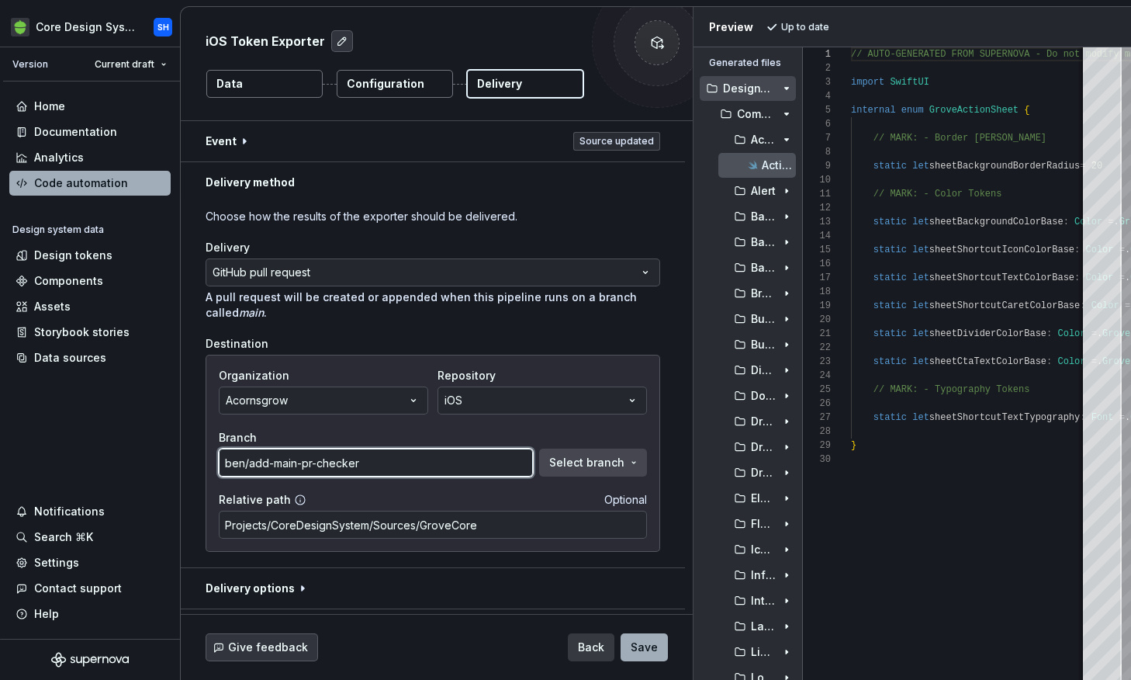
click at [517, 468] on input "ben/add-main-pr-checker" at bounding box center [376, 462] width 314 height 28
drag, startPoint x: 469, startPoint y: 461, endPoint x: 174, endPoint y: 450, distance: 295.7
click at [174, 450] on div "**********" at bounding box center [565, 340] width 1131 height 680
type input "[PERSON_NAME]"
click at [621, 633] on button "Save" at bounding box center [644, 647] width 47 height 28
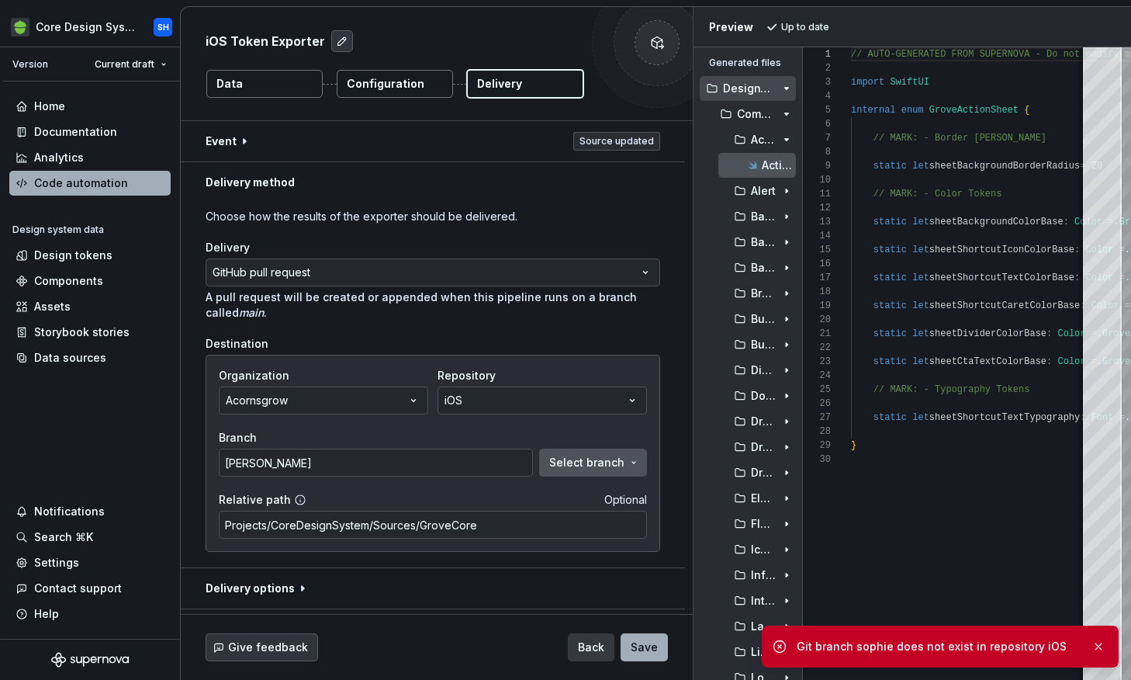
click at [624, 463] on span "Select branch" at bounding box center [586, 463] width 75 height 16
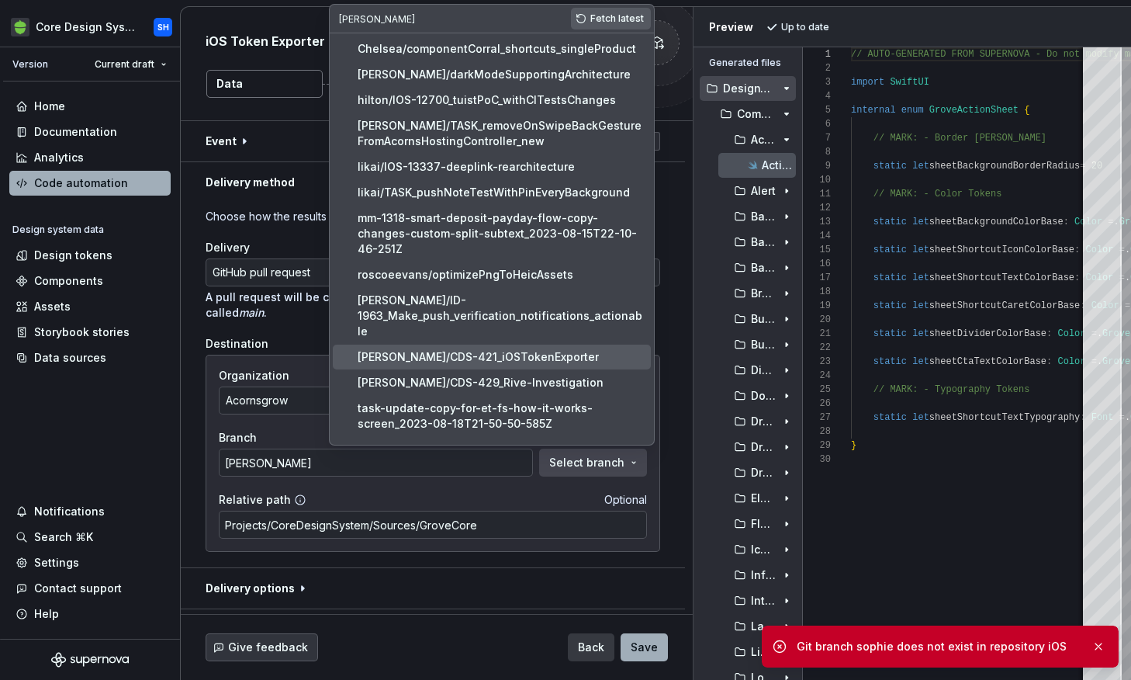
type input "[PERSON_NAME]"
click at [493, 349] on div "[PERSON_NAME]/CDS-421_iOSTokenExporter" at bounding box center [478, 357] width 241 height 16
type input "[PERSON_NAME]/CDS-421_iOSTokenExporter"
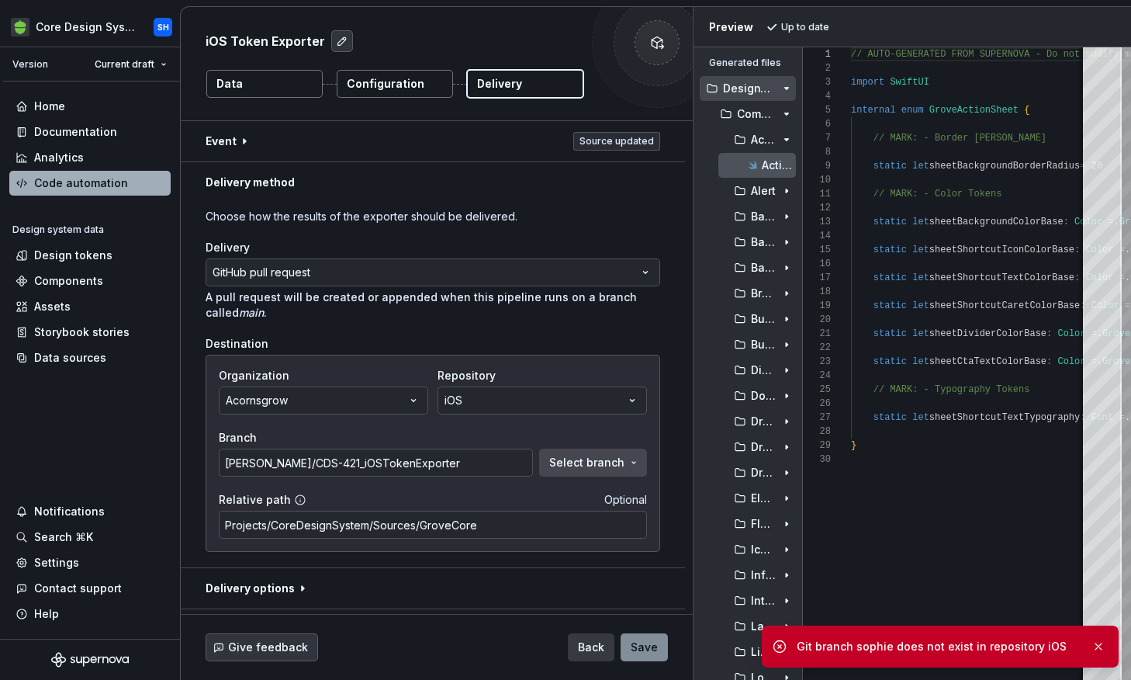
click at [641, 644] on span "Save" at bounding box center [644, 647] width 27 height 16
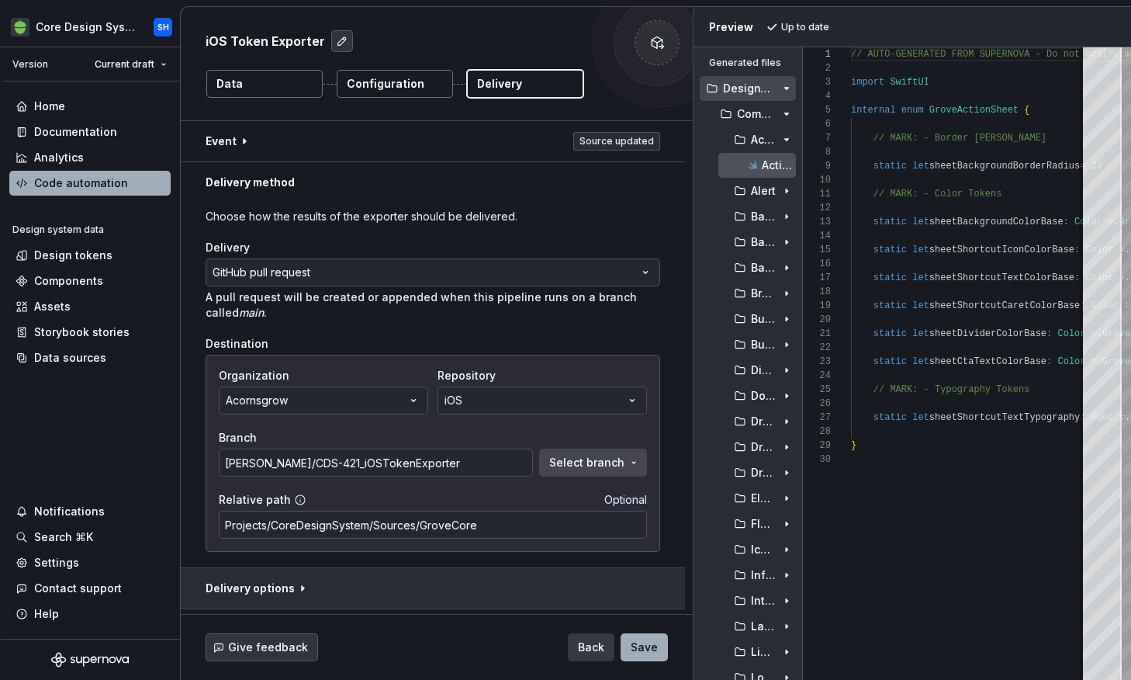
click at [296, 586] on button "button" at bounding box center [433, 588] width 504 height 40
type textarea "*"
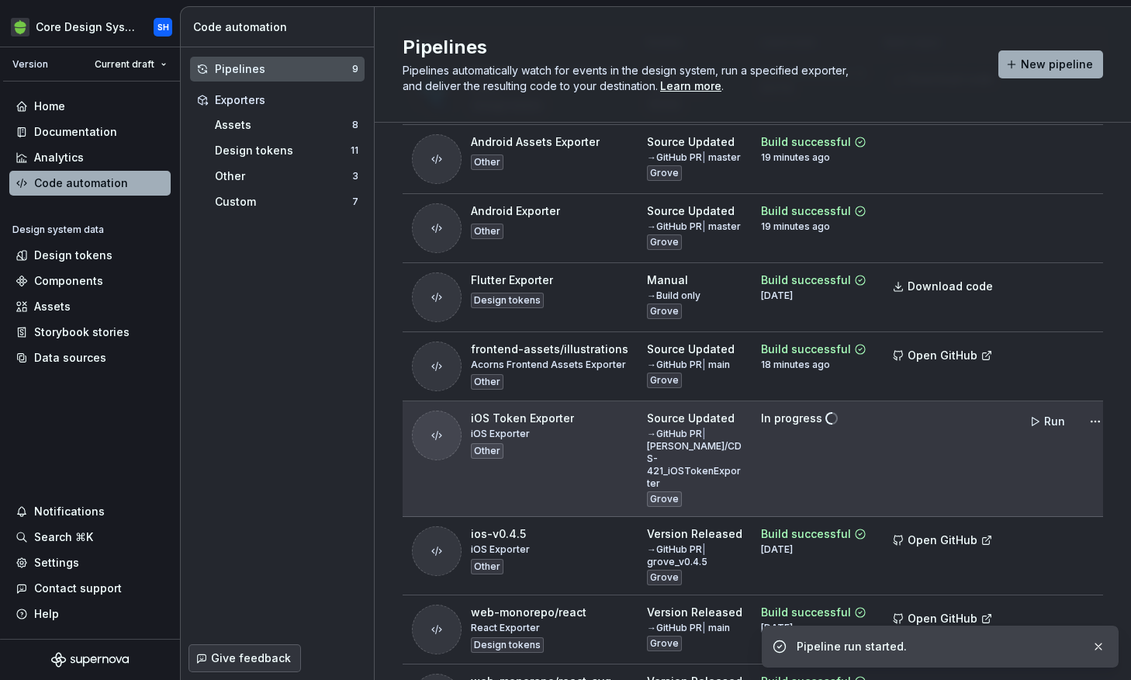
scroll to position [121, 0]
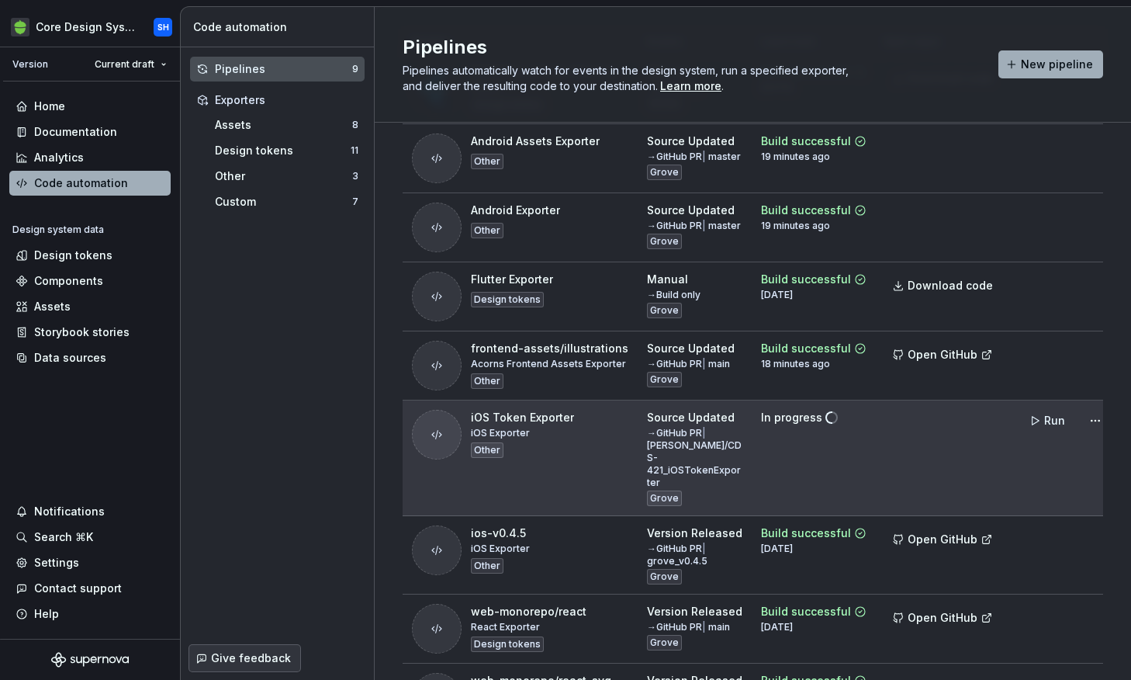
click at [839, 448] on td "In progress" at bounding box center [814, 458] width 124 height 116
click at [1044, 428] on span "Run" at bounding box center [1054, 421] width 21 height 16
click at [1077, 440] on html "Core Design System SH Version Current draft Home Documentation Analytics Code a…" at bounding box center [565, 340] width 1131 height 680
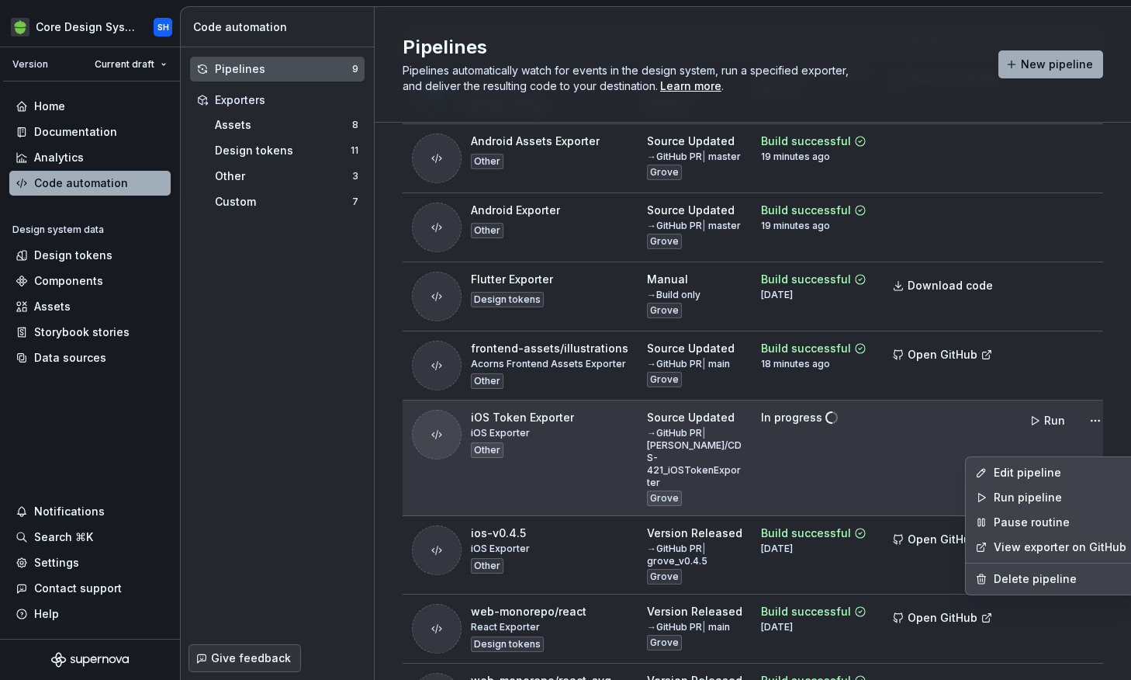
click at [866, 443] on html "Core Design System SH Version Current draft Home Documentation Analytics Code a…" at bounding box center [565, 340] width 1131 height 680
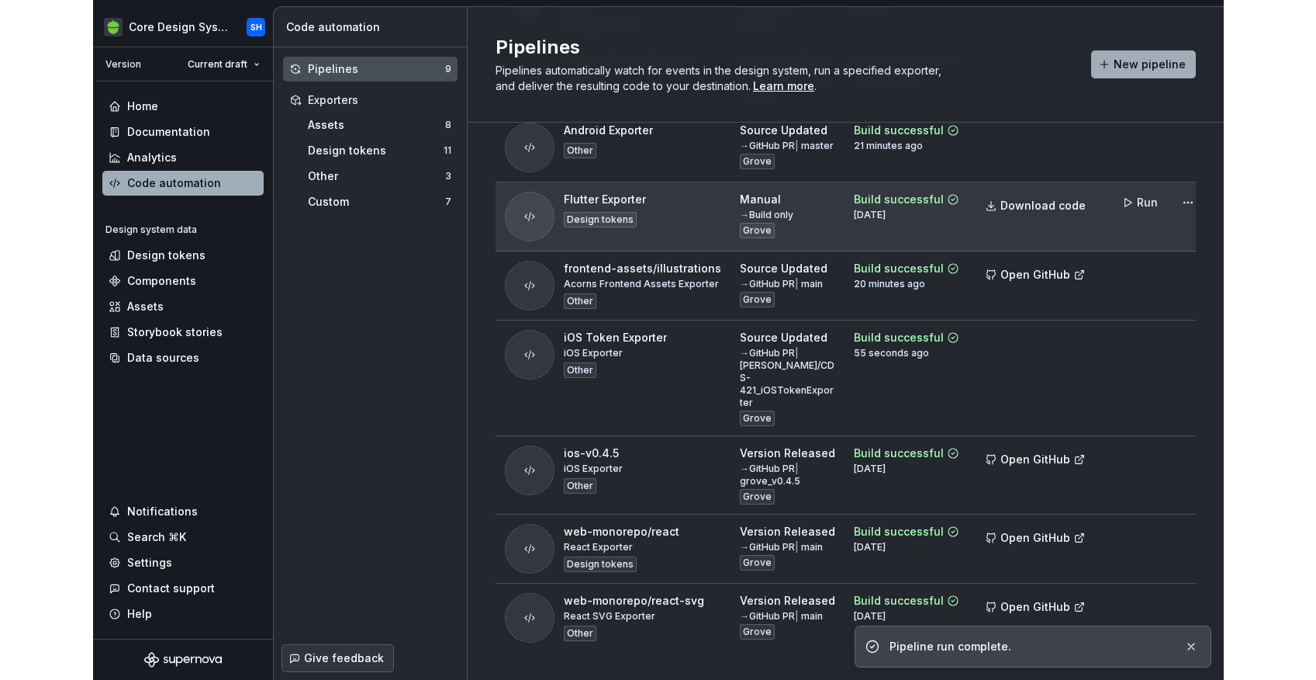
scroll to position [209, 0]
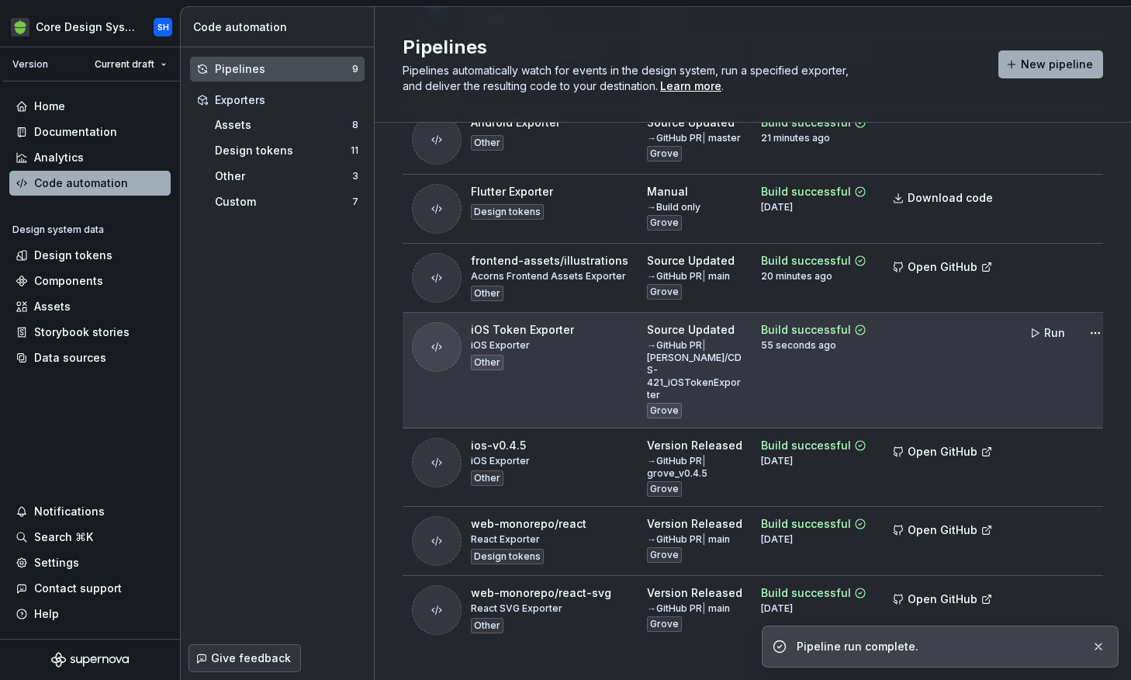
click at [926, 379] on td at bounding box center [944, 371] width 137 height 116
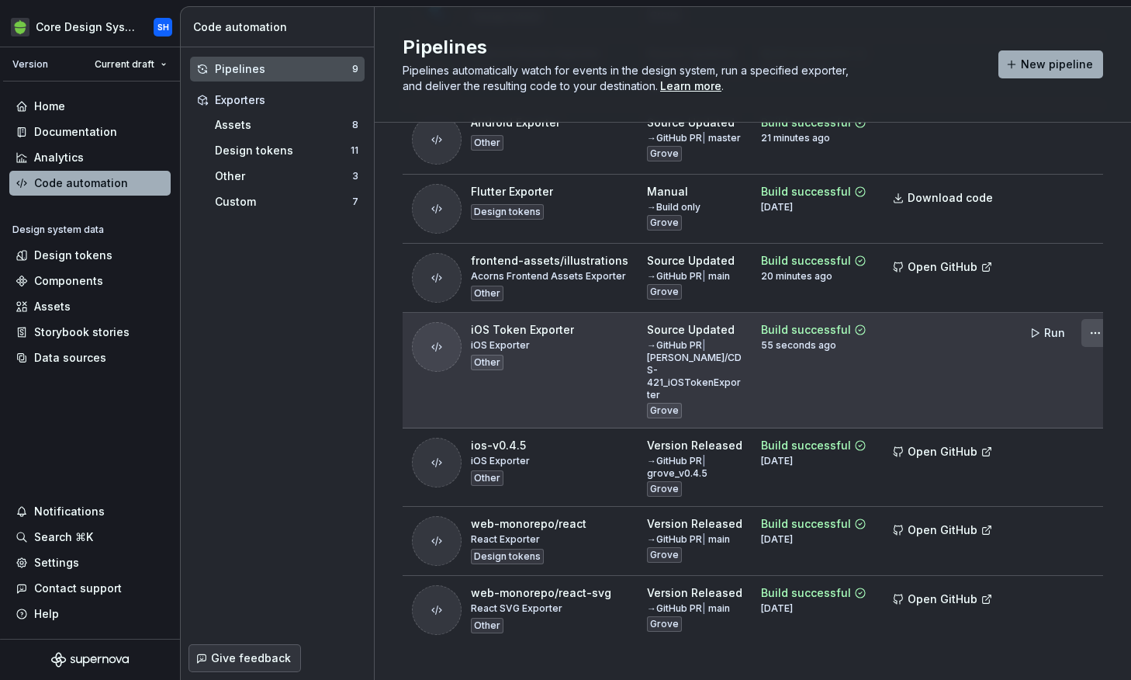
click at [1075, 356] on html "Core Design System SH Version Current draft Home Documentation Analytics Code a…" at bounding box center [565, 340] width 1131 height 680
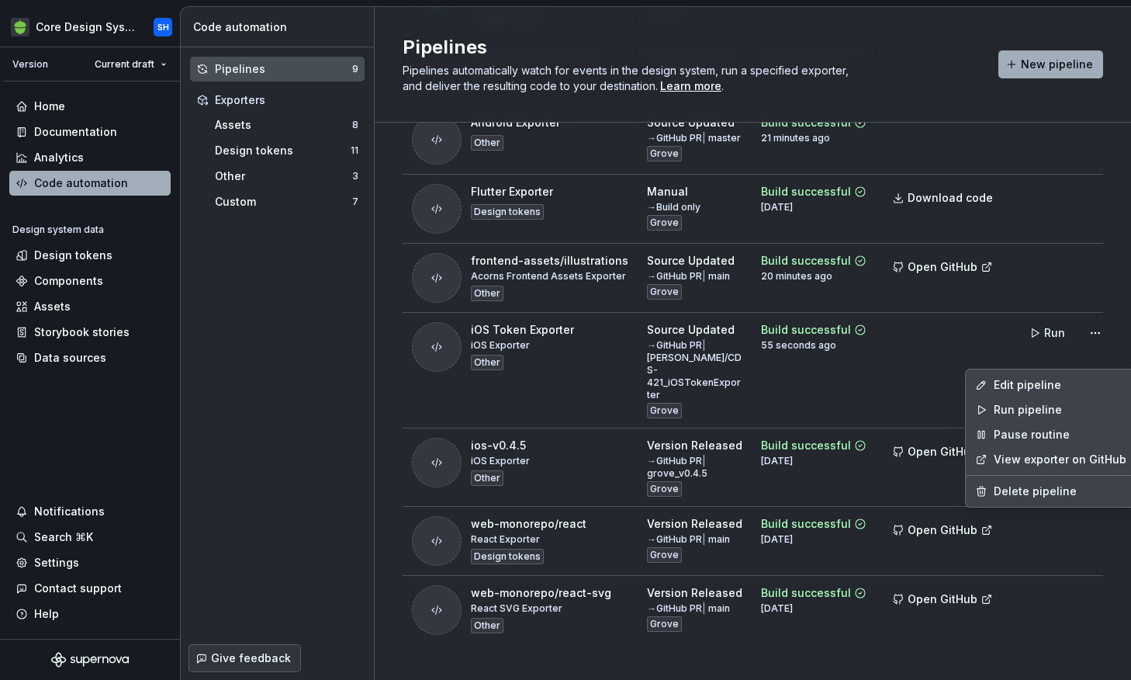
click at [1017, 463] on link "View exporter on GitHub" at bounding box center [1060, 459] width 133 height 16
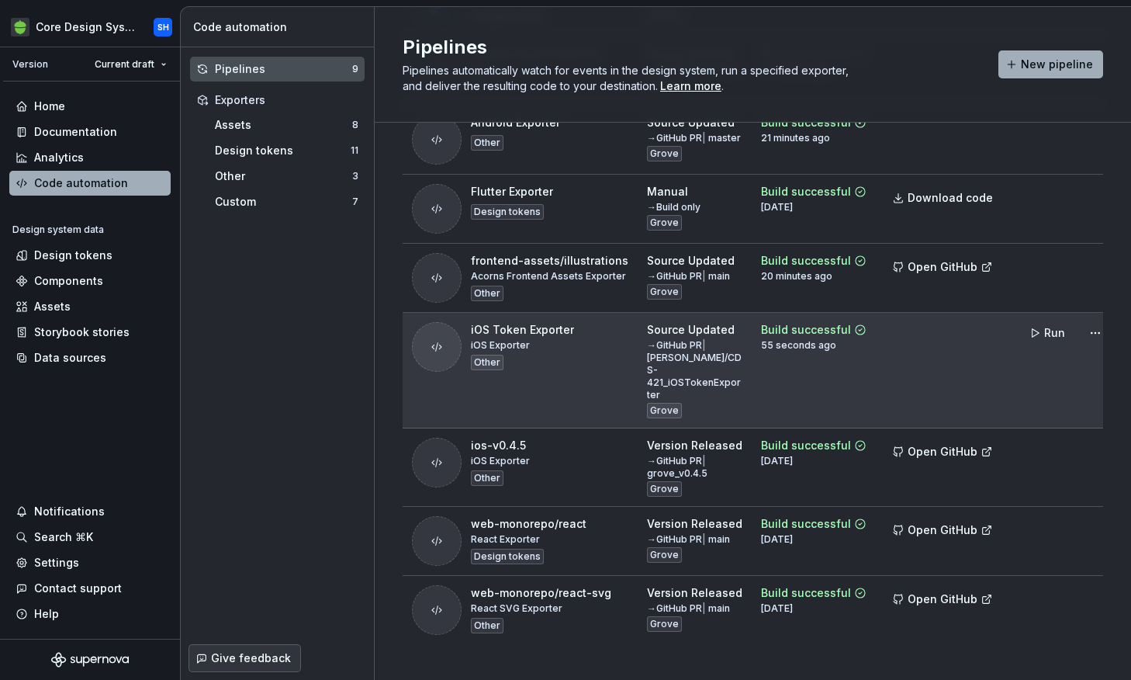
click at [888, 381] on td at bounding box center [944, 371] width 137 height 116
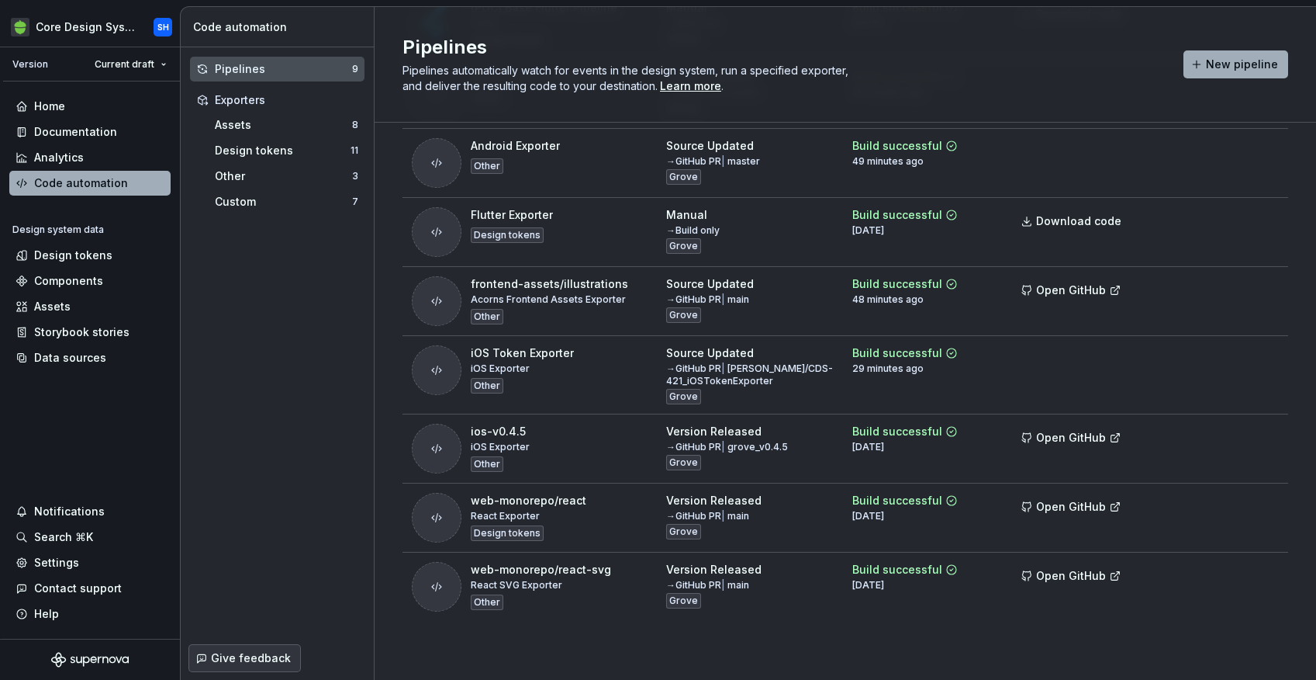
scroll to position [185, 0]
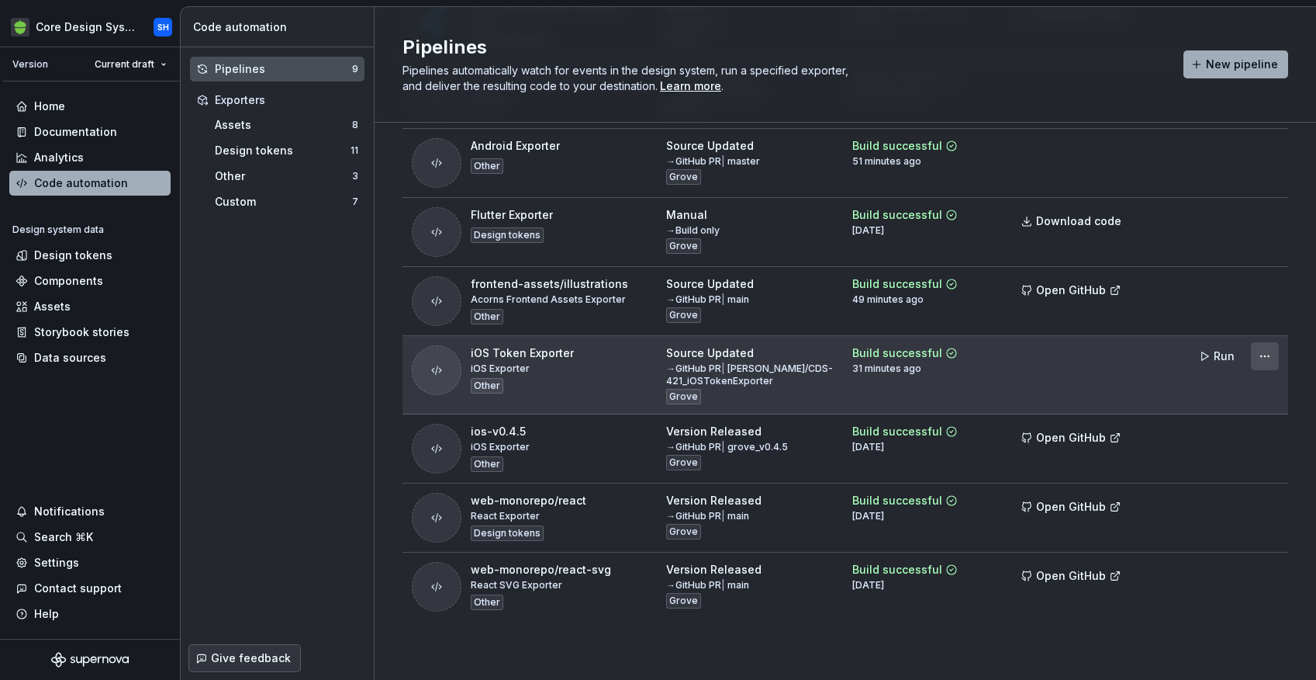
click at [1130, 355] on html "Core Design System SH Version Current draft Home Documentation Analytics Code a…" at bounding box center [658, 340] width 1316 height 680
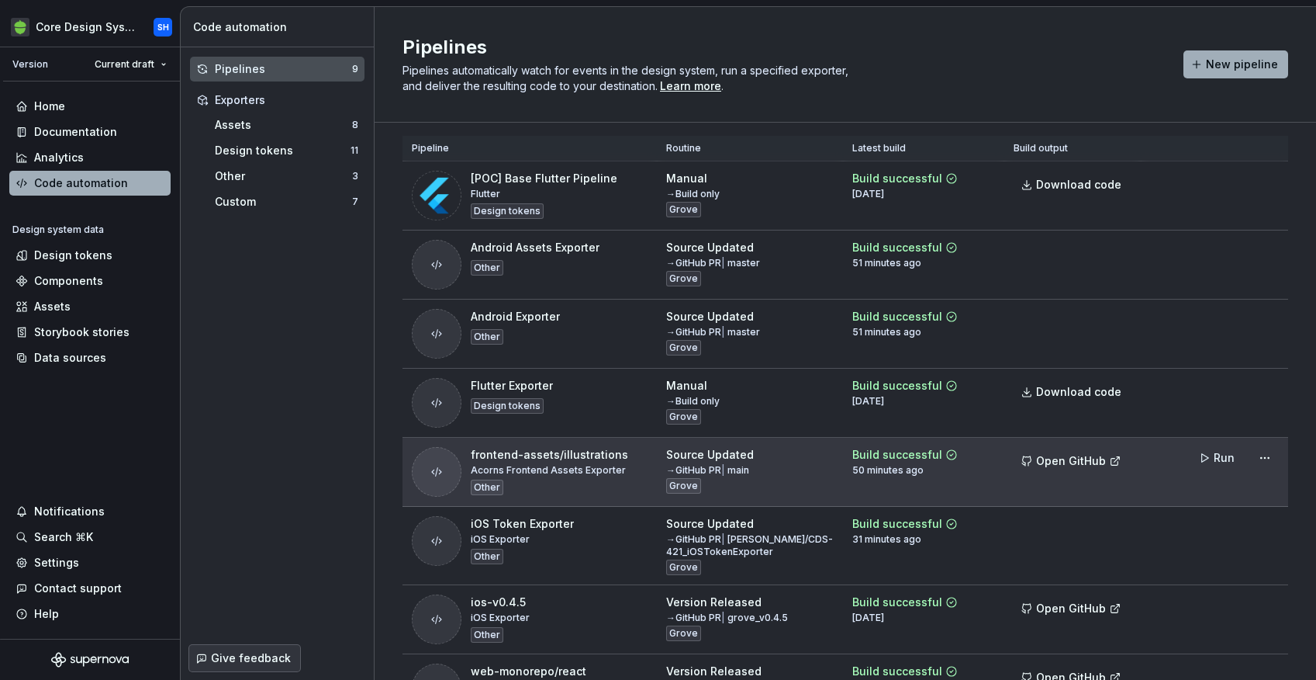
scroll to position [0, 0]
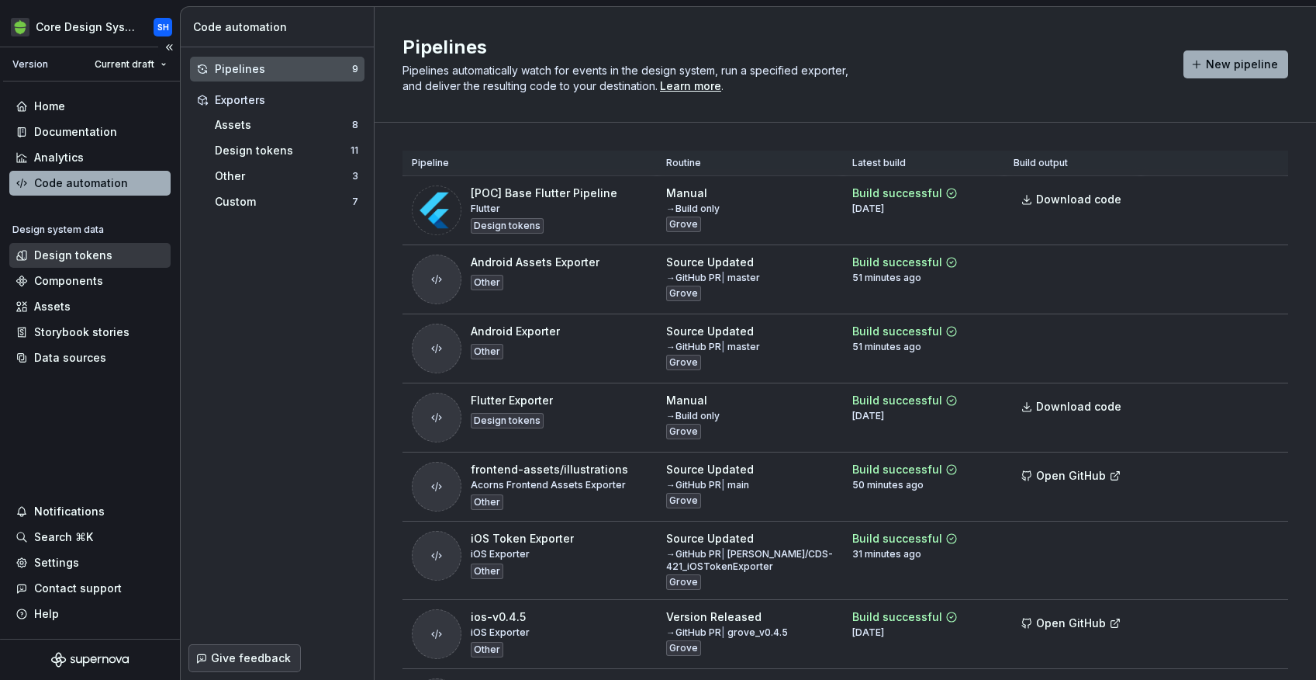
click at [83, 262] on div "Design tokens" at bounding box center [73, 255] width 78 height 16
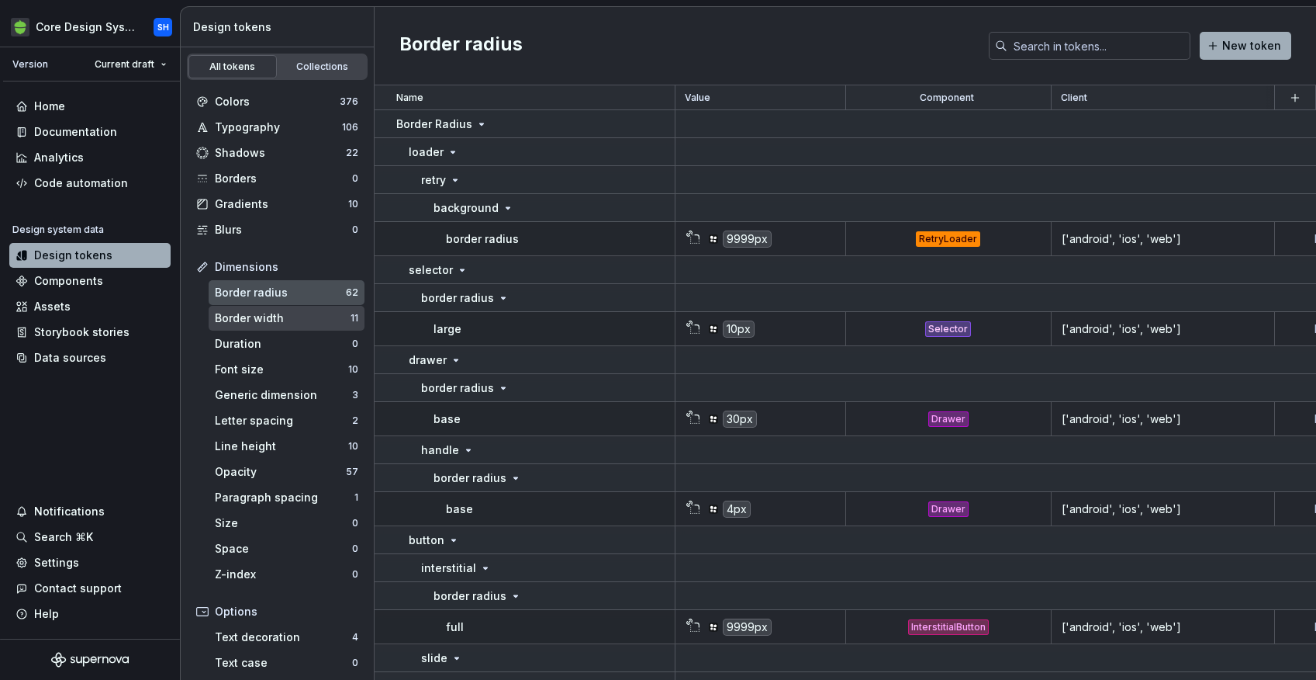
click at [311, 313] on div "Border width" at bounding box center [283, 318] width 136 height 16
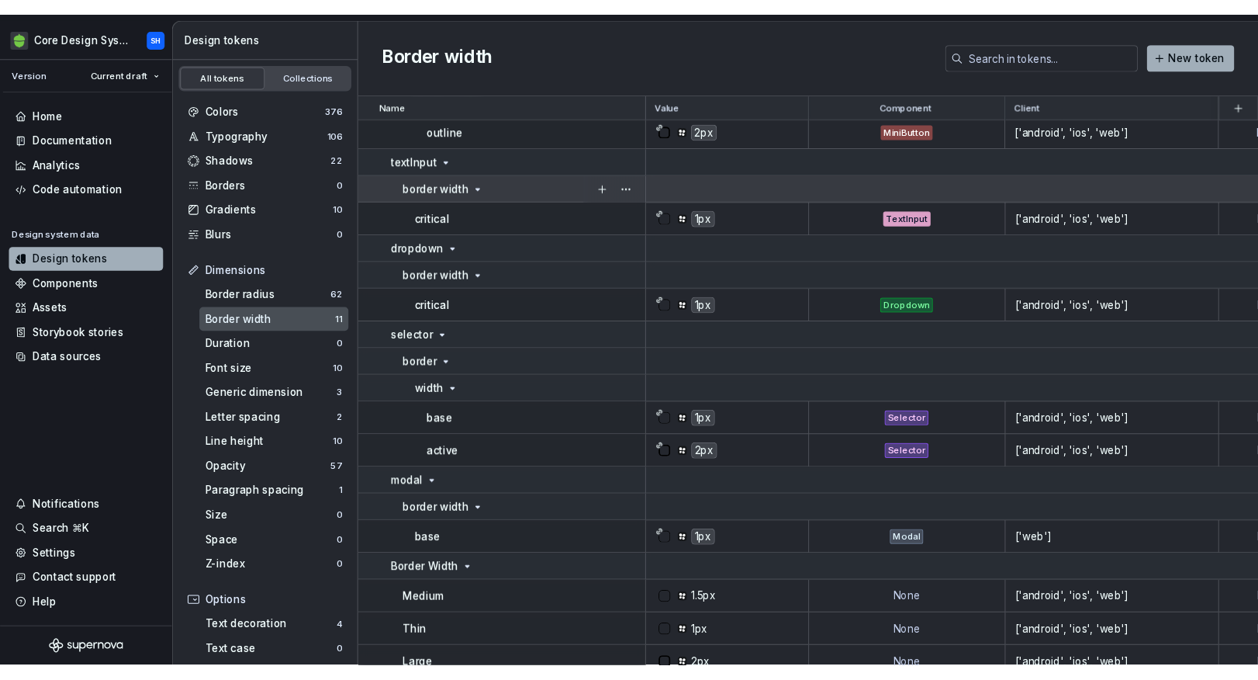
scroll to position [309, 0]
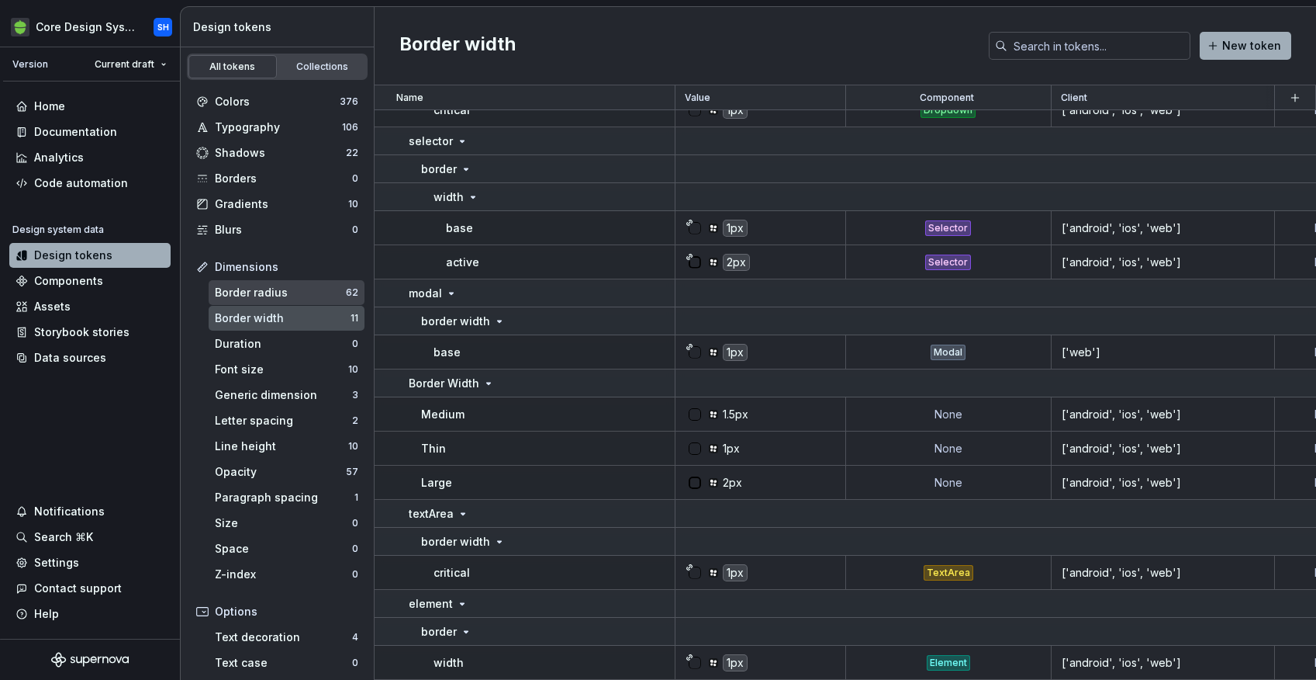
click at [310, 295] on div "Border radius" at bounding box center [280, 293] width 131 height 16
